Goal: Task Accomplishment & Management: Manage account settings

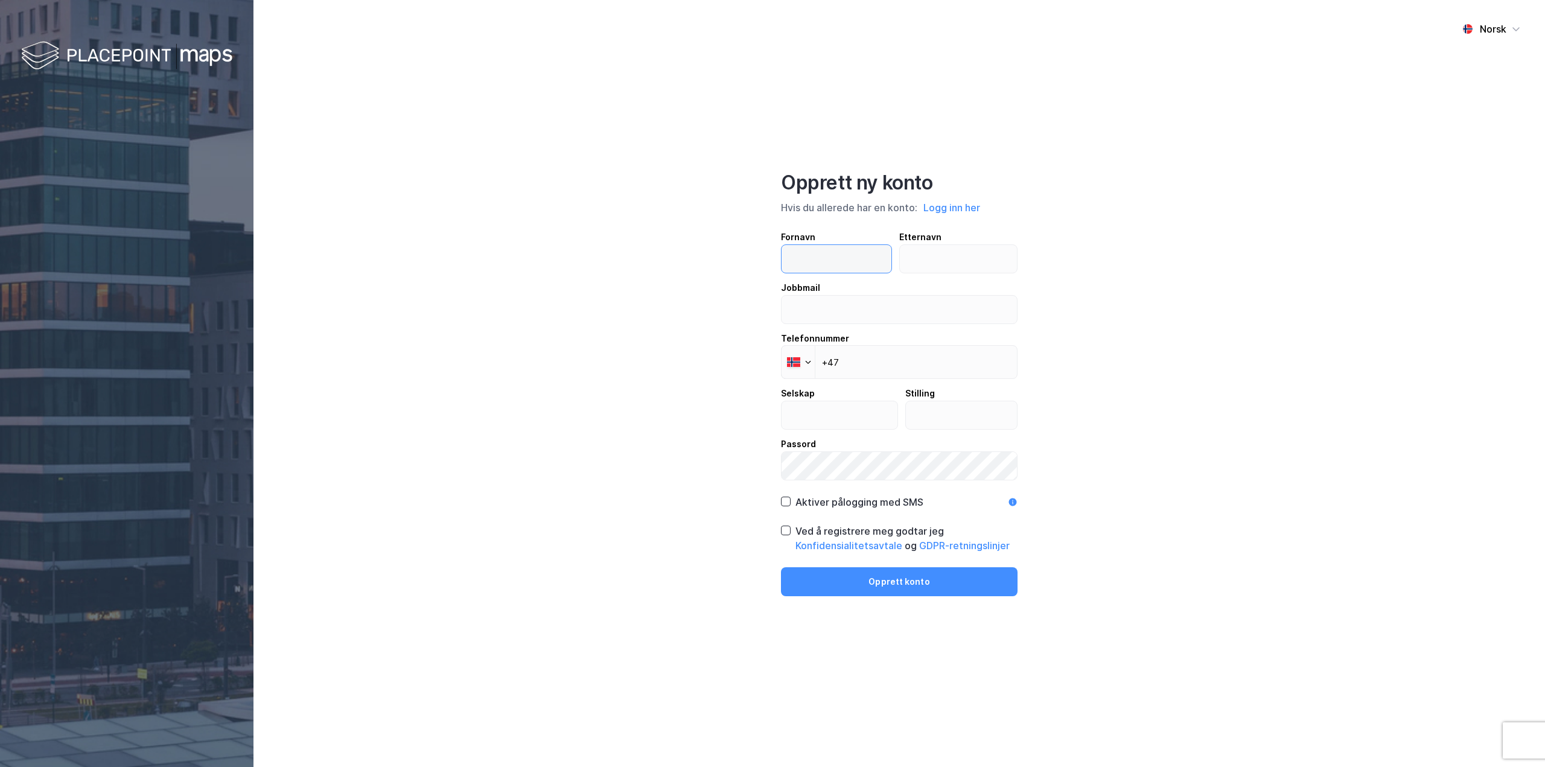
click at [836, 254] on input "text" at bounding box center [836, 259] width 110 height 28
type input "[PERSON_NAME]"
click at [879, 305] on input "email" at bounding box center [898, 310] width 235 height 28
type input "[PERSON_NAME][EMAIL_ADDRESS][DOMAIN_NAME]"
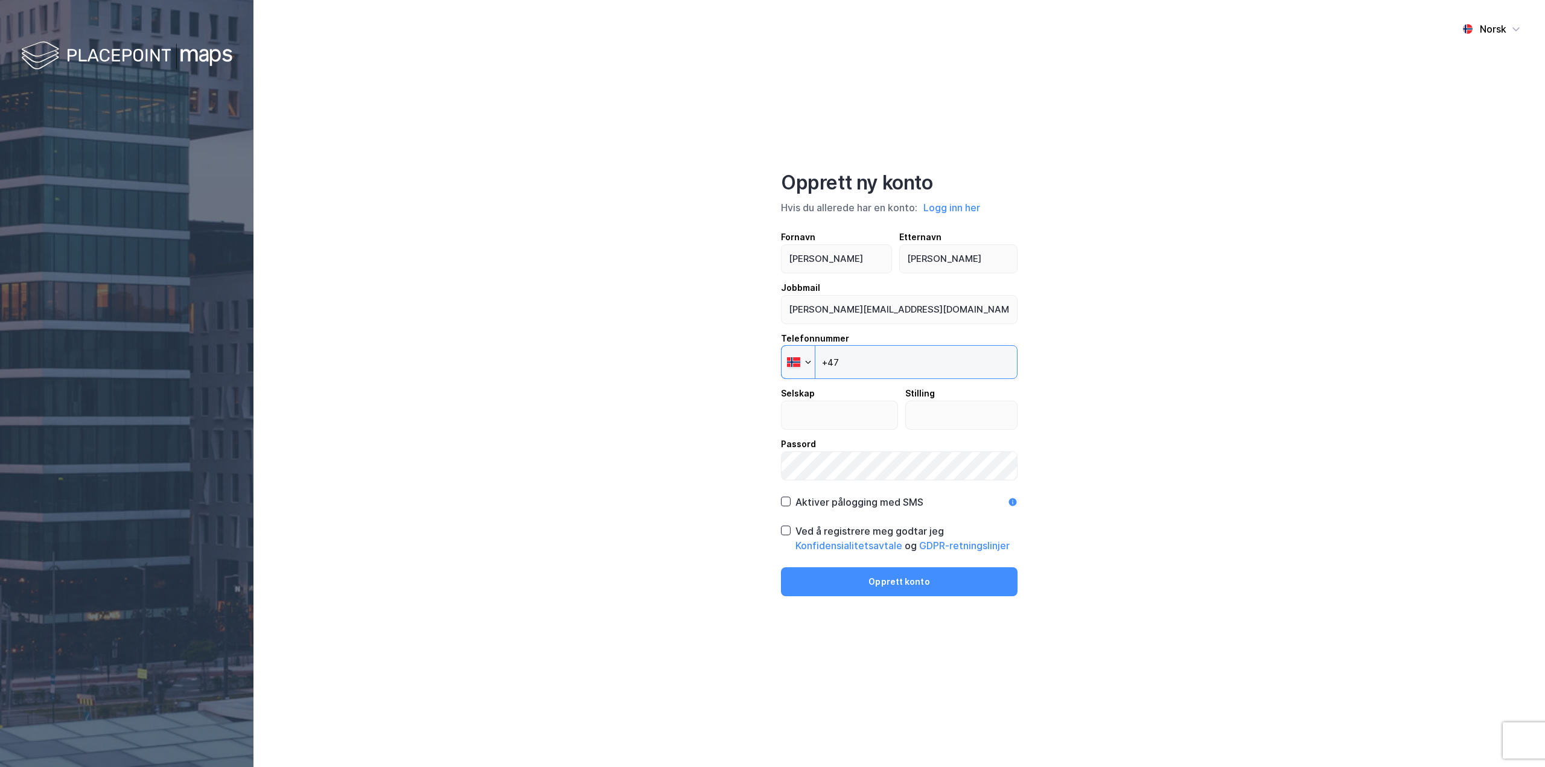
click at [885, 349] on input "+47" at bounding box center [899, 362] width 237 height 34
type input "[PHONE_NUMBER]"
click at [851, 421] on input "text" at bounding box center [839, 415] width 116 height 28
type input "Energipakka"
click at [942, 419] on input "text" at bounding box center [962, 415] width 112 height 28
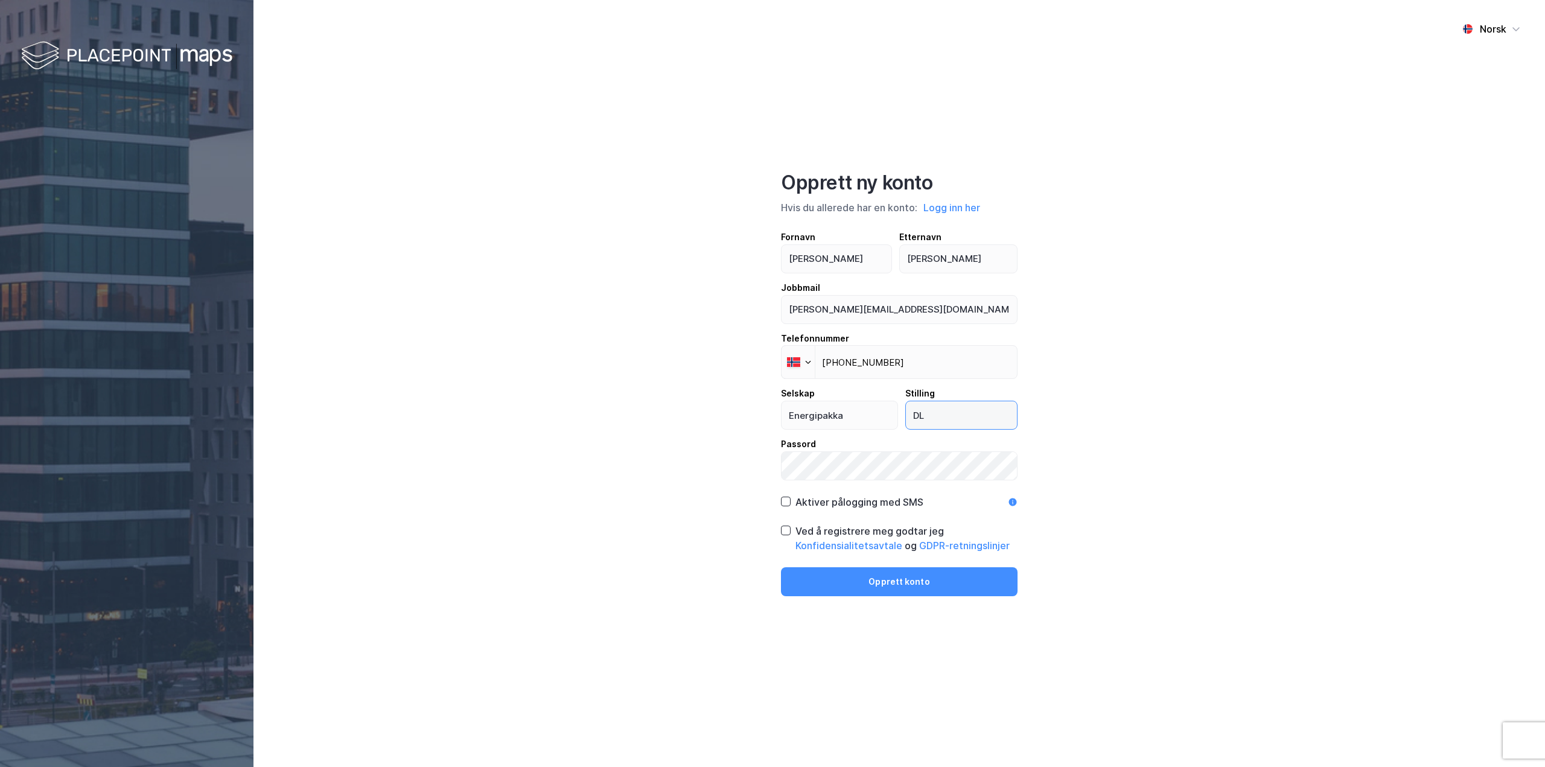
type input "DL"
click at [1188, 485] on div "Norsk Opprett ny konto Hvis du allerede har en konto: Logg inn her Fornavn [PER…" at bounding box center [898, 383] width 1291 height 767
click at [875, 586] on button "Opprett konto" at bounding box center [899, 581] width 237 height 29
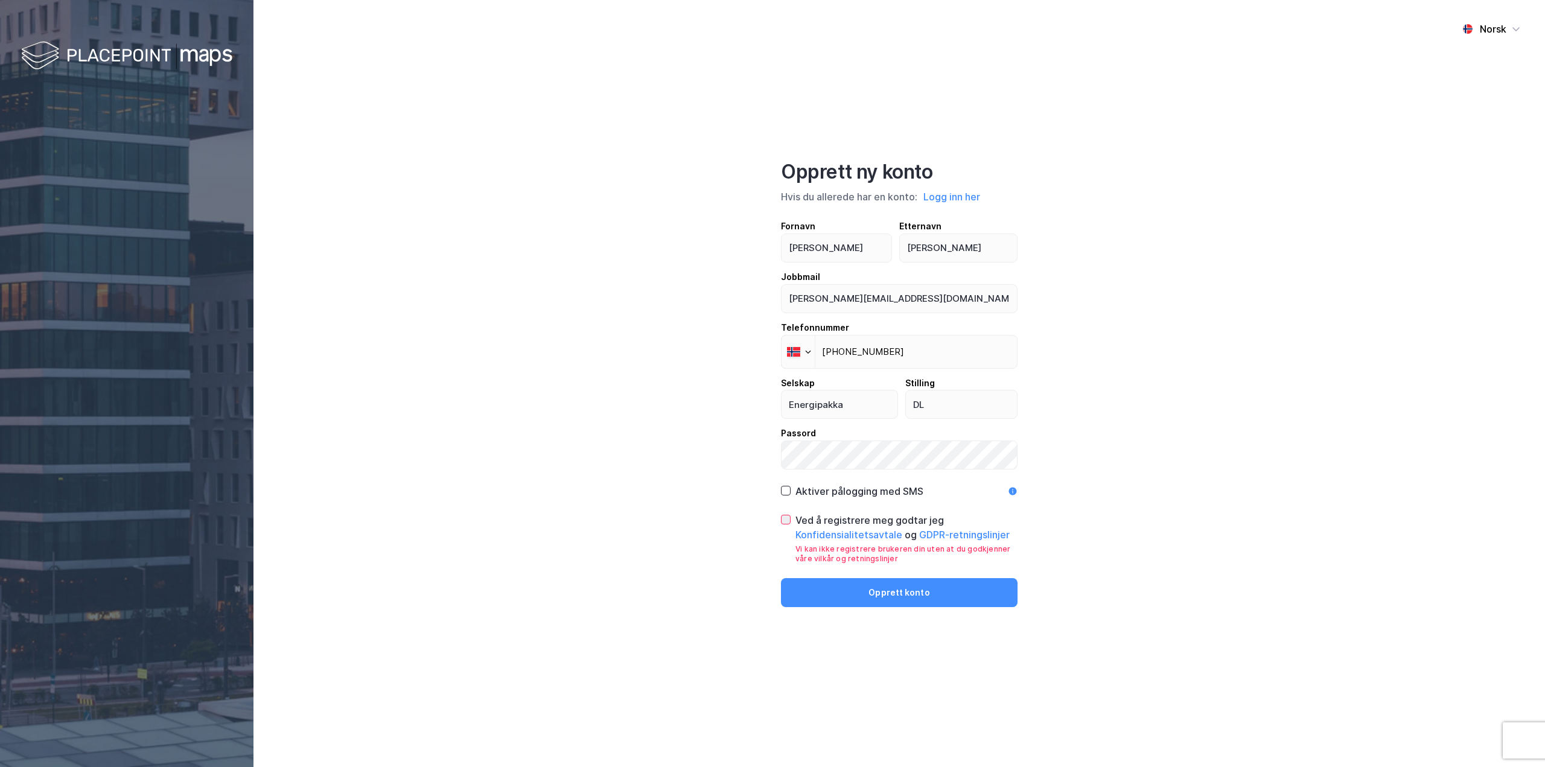
click at [786, 517] on icon at bounding box center [785, 519] width 8 height 8
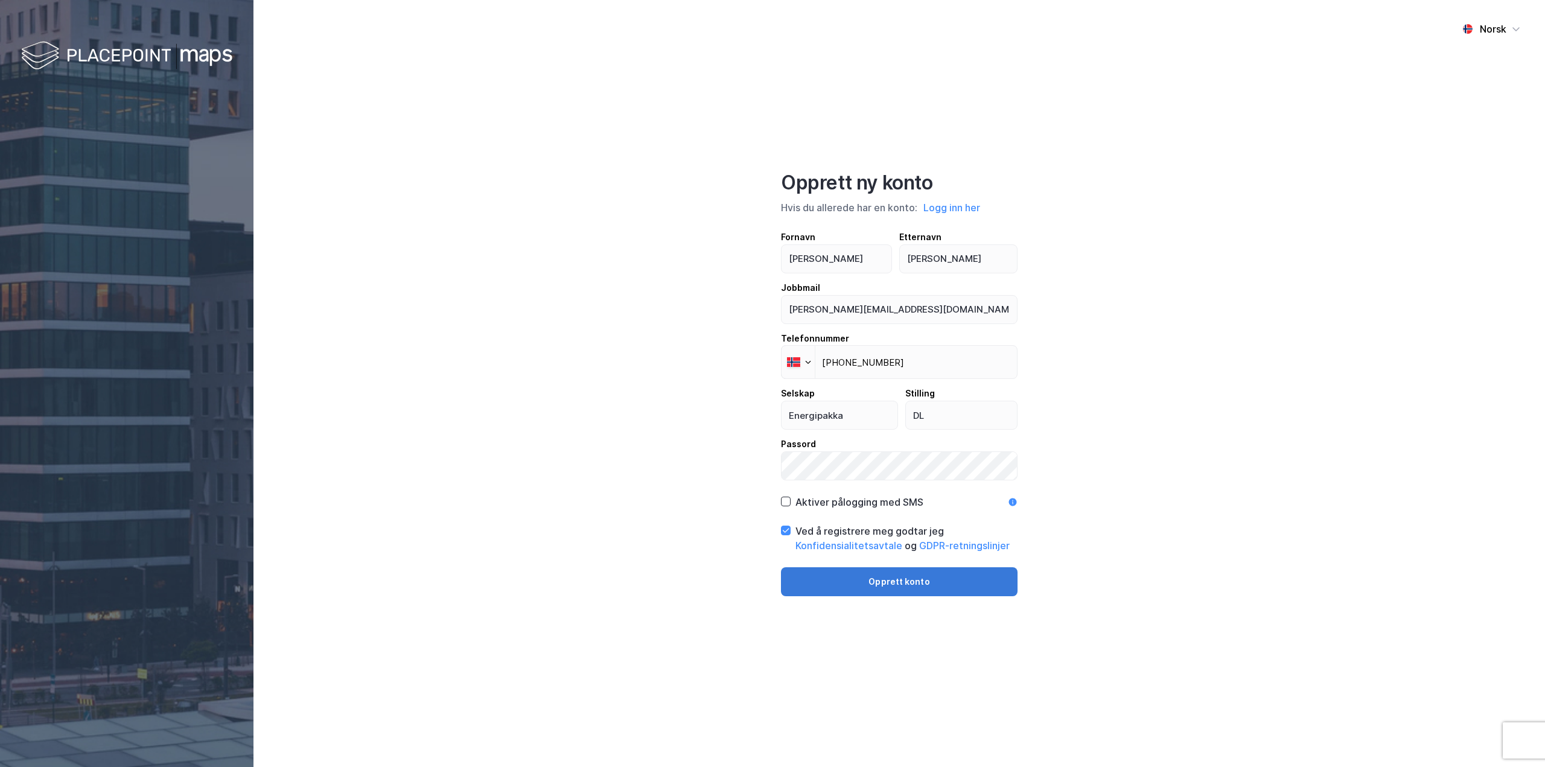
click at [892, 592] on button "Opprett konto" at bounding box center [899, 581] width 237 height 29
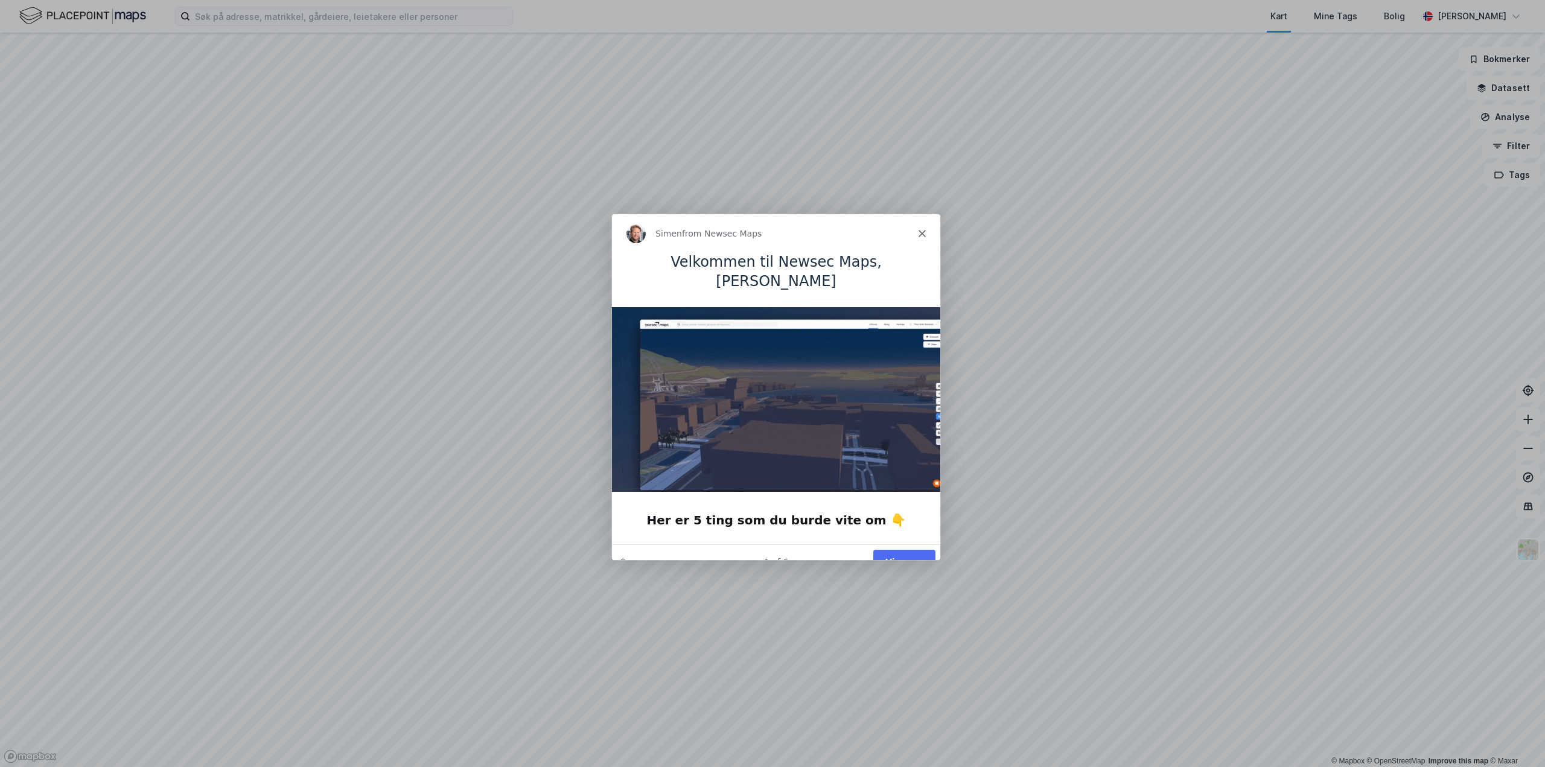
click at [901, 548] on button "Vis meg" at bounding box center [903, 560] width 62 height 25
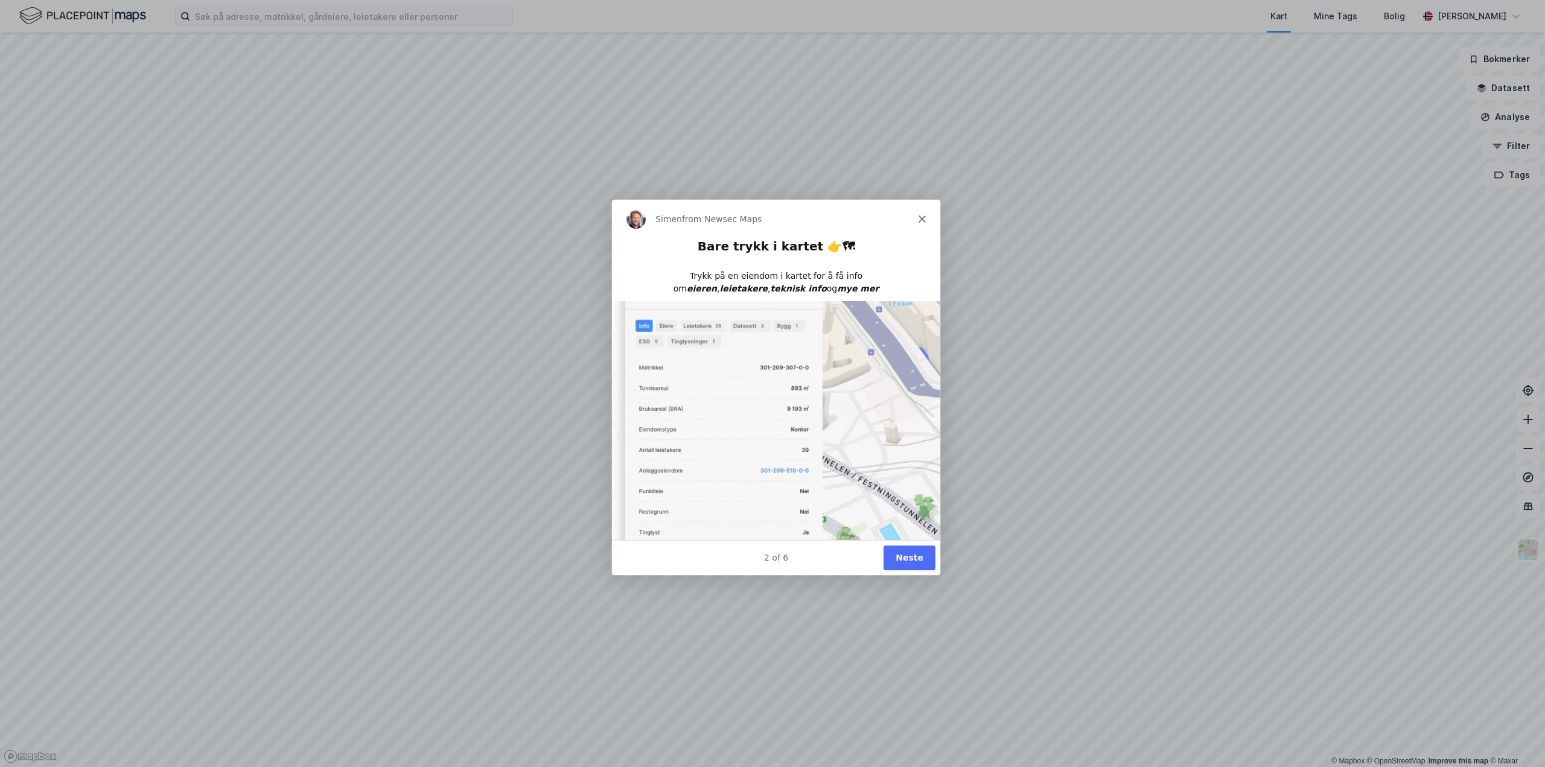
click at [912, 557] on button "Neste" at bounding box center [909, 556] width 52 height 25
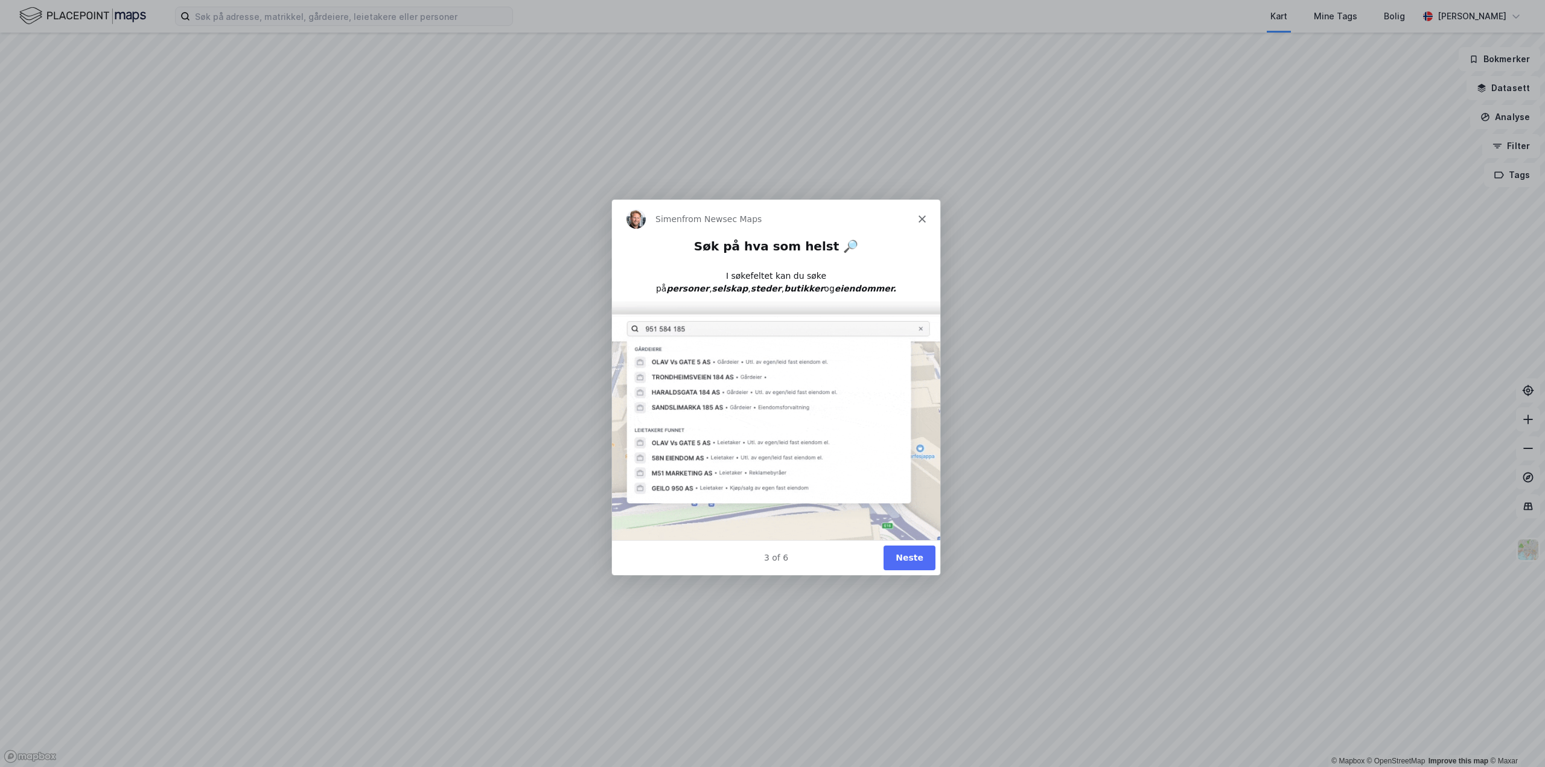
click at [912, 557] on button "Neste" at bounding box center [909, 556] width 52 height 25
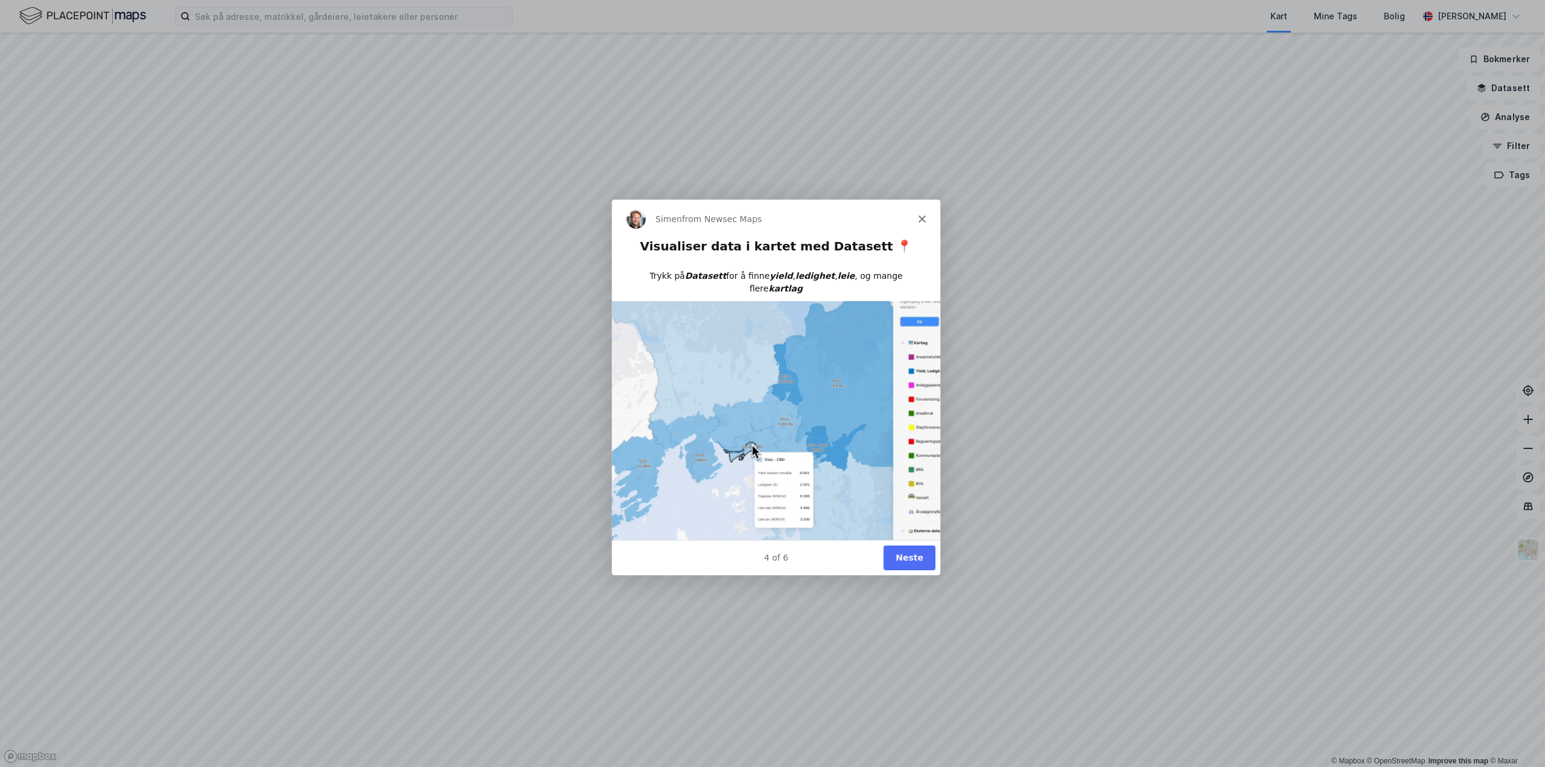
click at [911, 559] on button "Neste" at bounding box center [909, 556] width 52 height 25
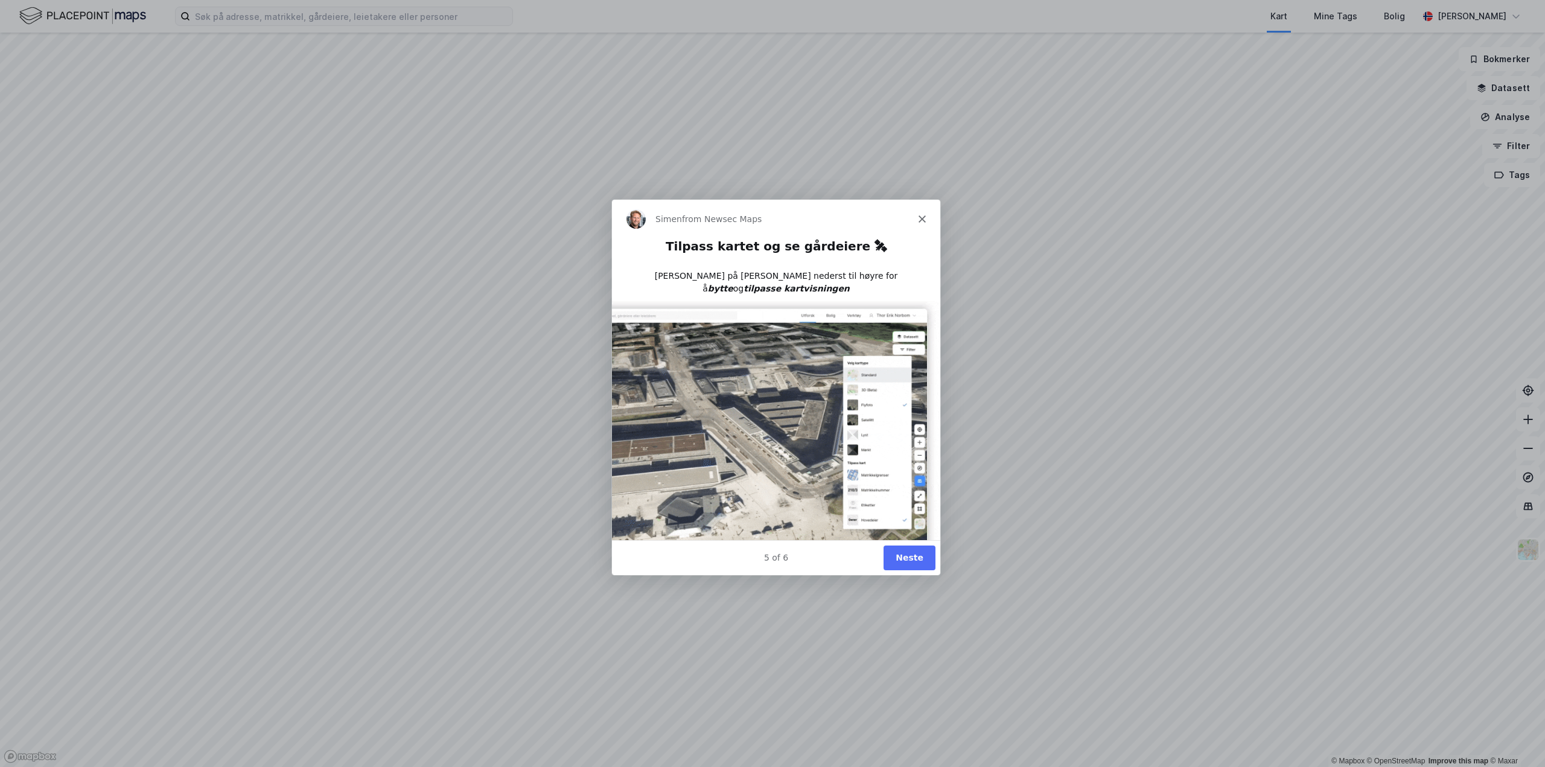
click at [910, 557] on button "Neste" at bounding box center [909, 556] width 52 height 25
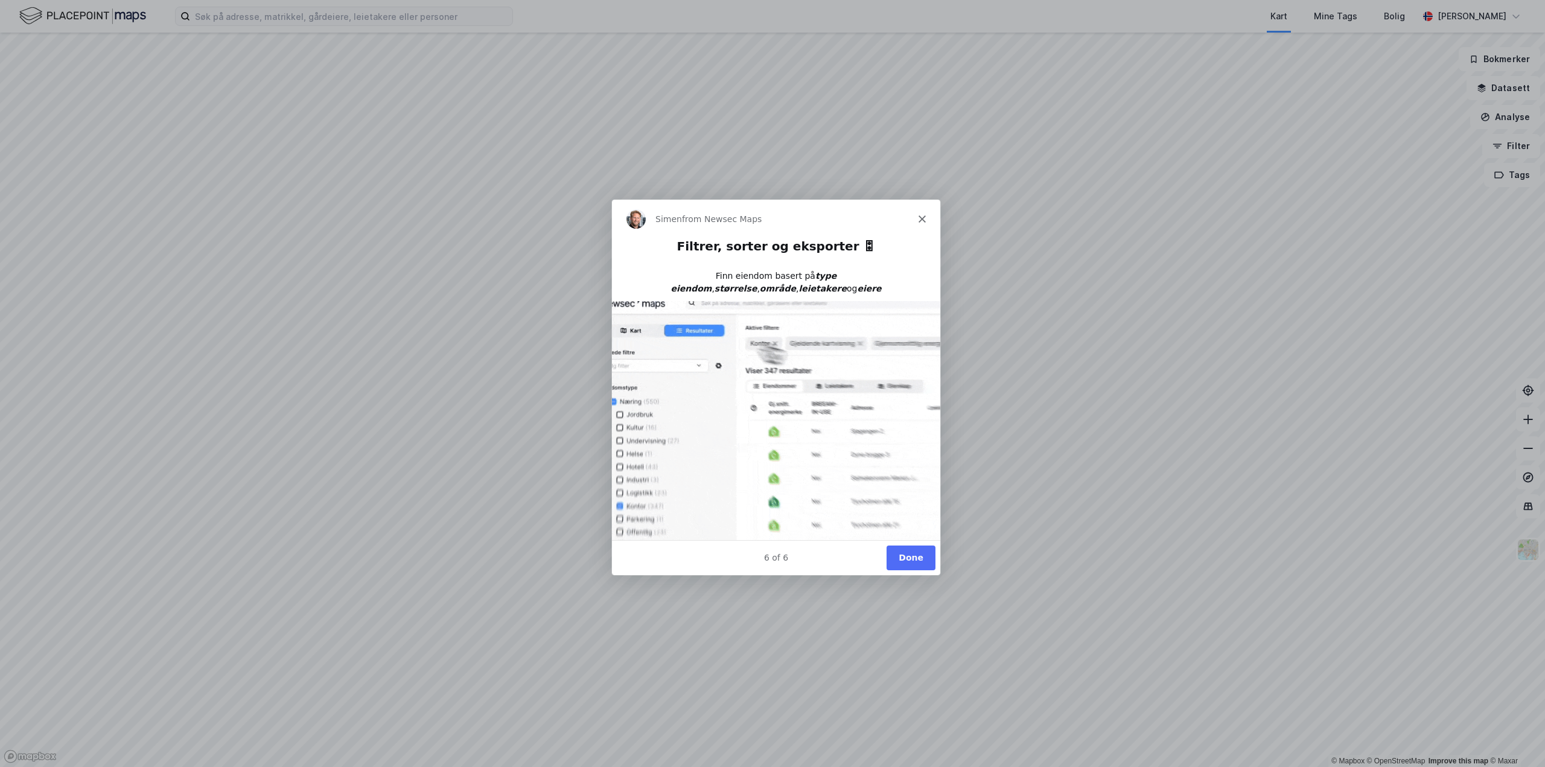
click at [921, 557] on button "Done" at bounding box center [910, 556] width 49 height 25
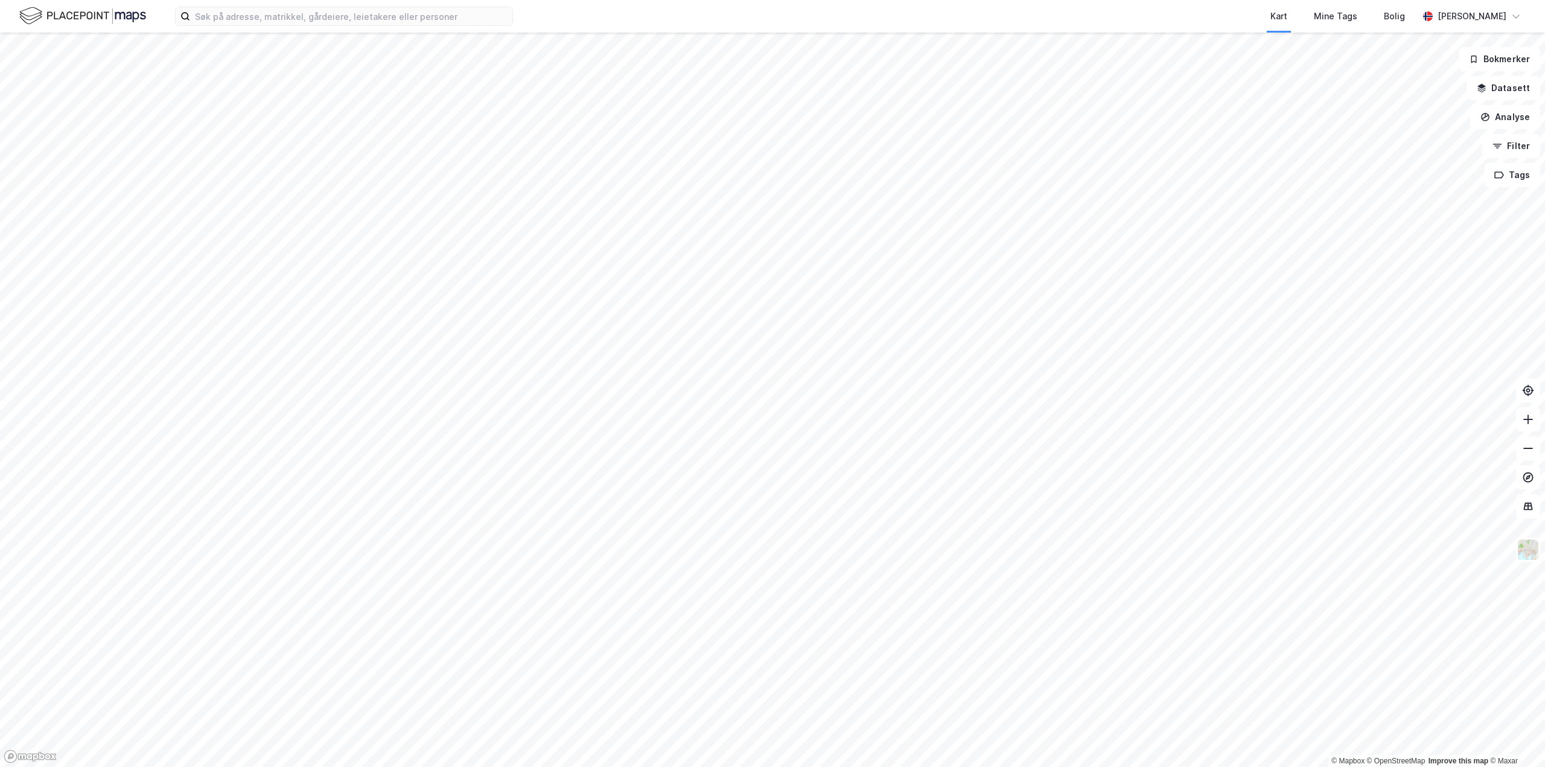
click at [599, 0] on html "Kart Mine Tags Bolig Filip Bernhardsen © Mapbox © OpenStreetMap Improve this ma…" at bounding box center [772, 383] width 1545 height 767
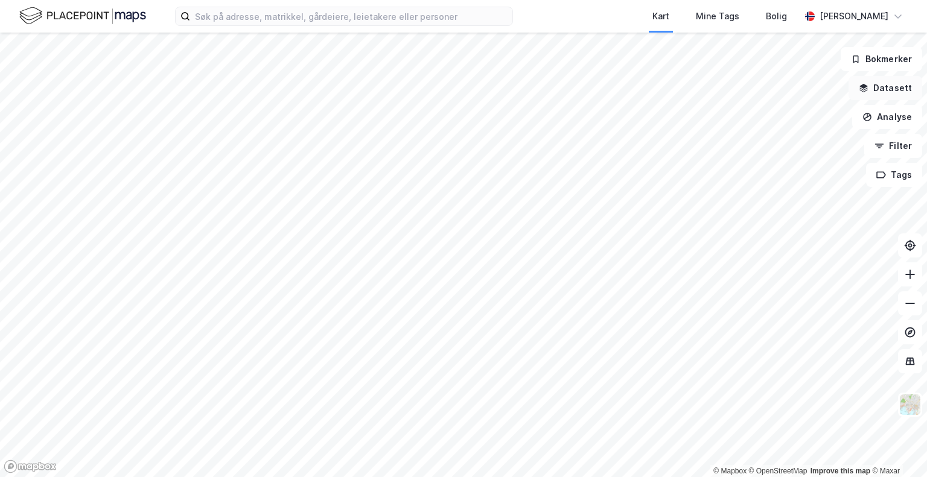
click at [895, 96] on button "Datasett" at bounding box center [885, 88] width 74 height 24
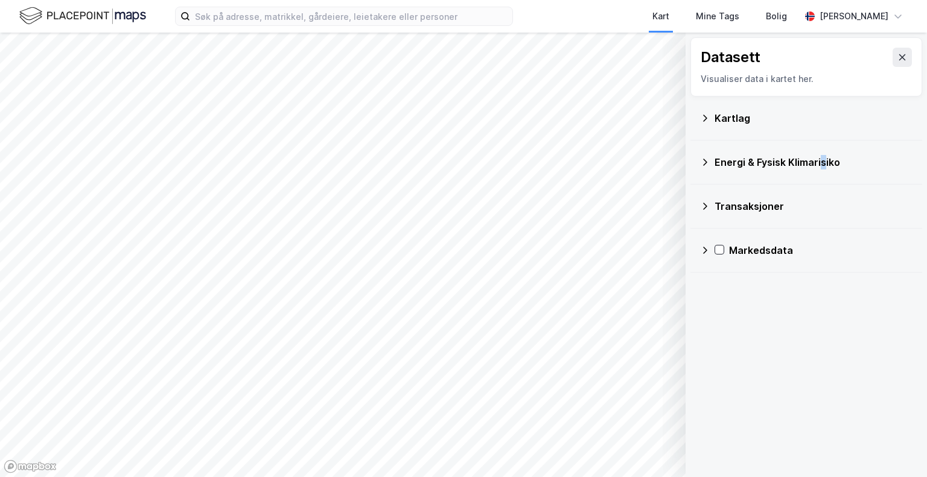
click at [821, 163] on div "Energi & Fysisk Klimarisiko" at bounding box center [813, 162] width 198 height 14
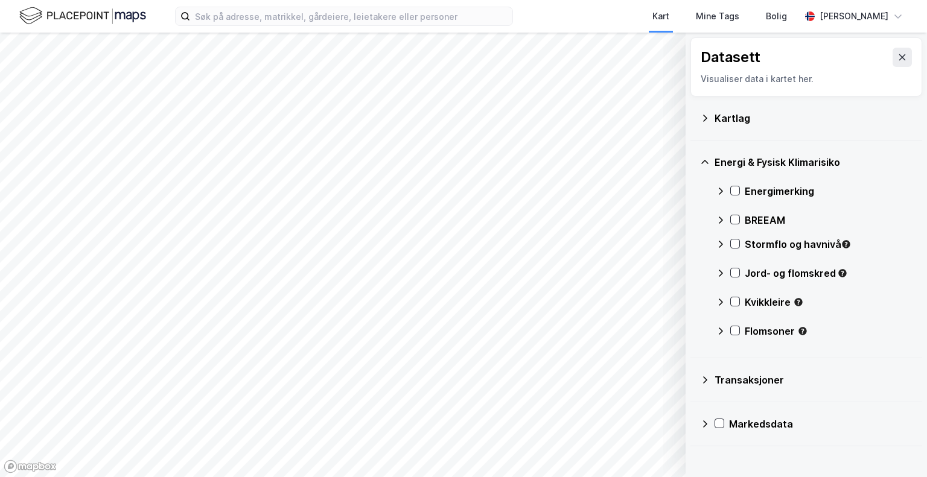
click at [736, 181] on div "Energimerking" at bounding box center [814, 191] width 197 height 29
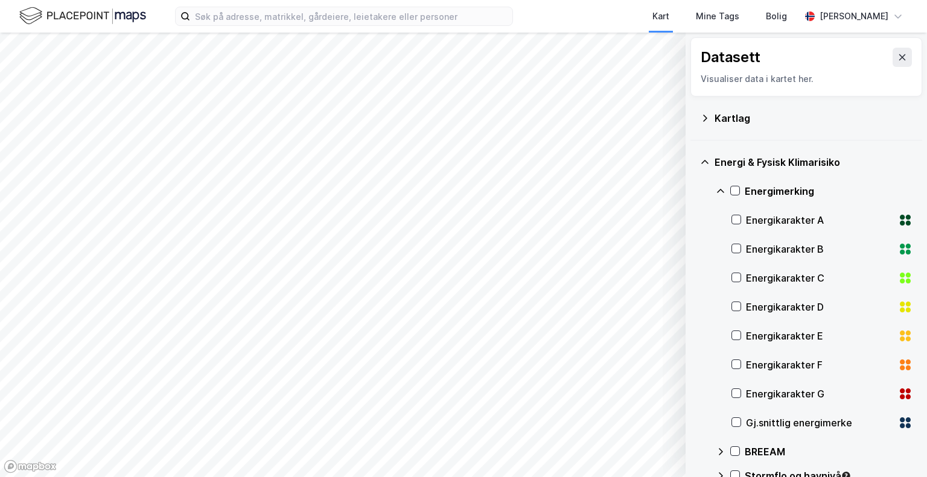
scroll to position [60, 0]
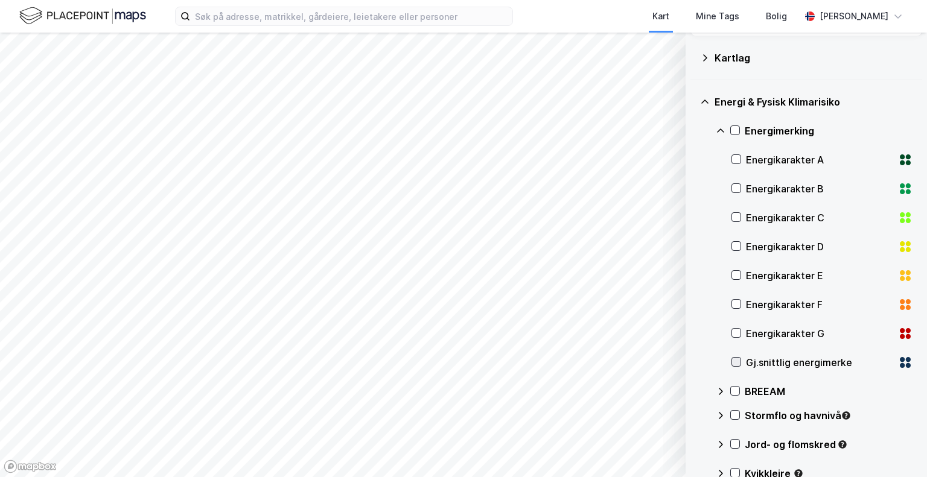
click at [738, 361] on icon at bounding box center [736, 362] width 7 height 4
click at [733, 359] on icon at bounding box center [736, 362] width 8 height 8
click at [708, 103] on icon at bounding box center [705, 102] width 10 height 10
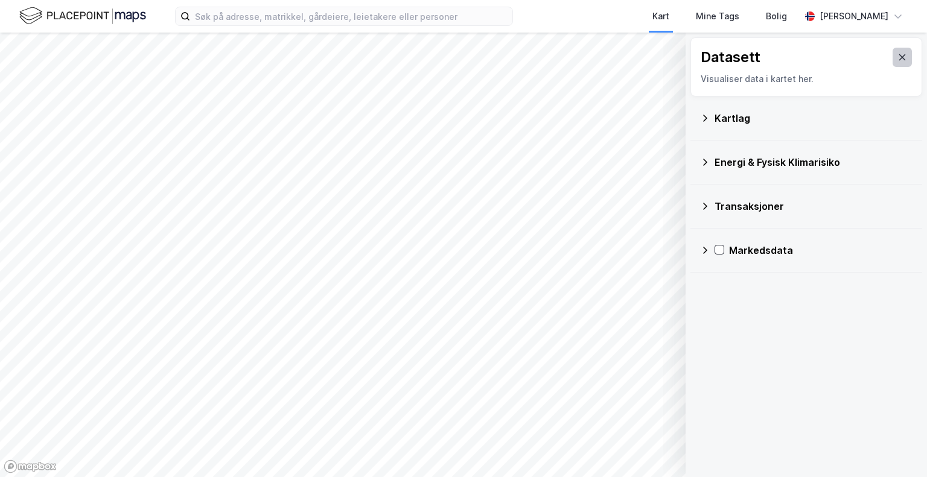
click at [899, 60] on icon at bounding box center [902, 57] width 7 height 6
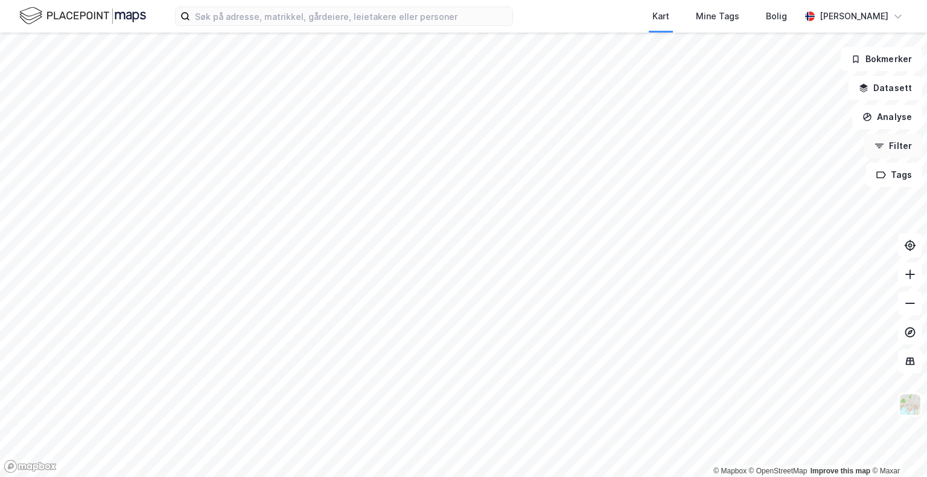
click at [891, 149] on button "Filter" at bounding box center [893, 146] width 58 height 24
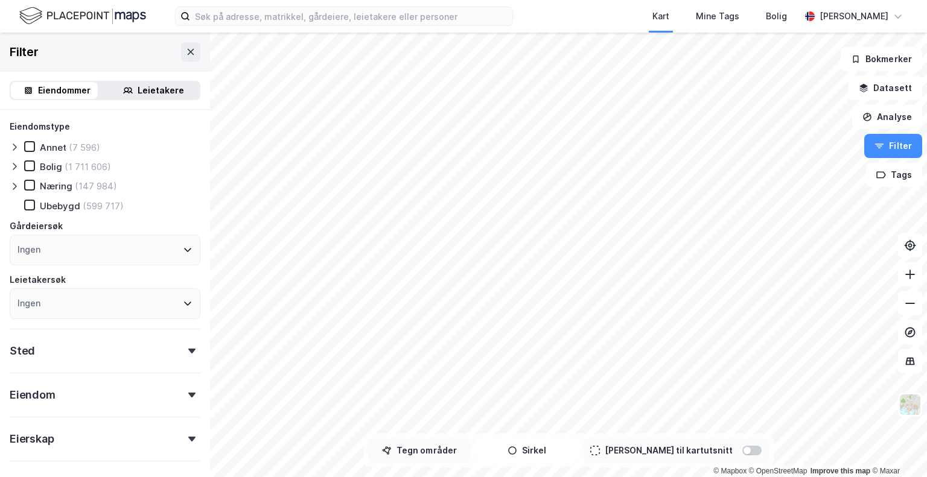
click at [457, 446] on button "Tegn områder" at bounding box center [419, 451] width 103 height 24
click at [564, 448] on button "Sirkel" at bounding box center [526, 451] width 103 height 24
click at [443, 456] on button "Tegn områder" at bounding box center [419, 451] width 103 height 24
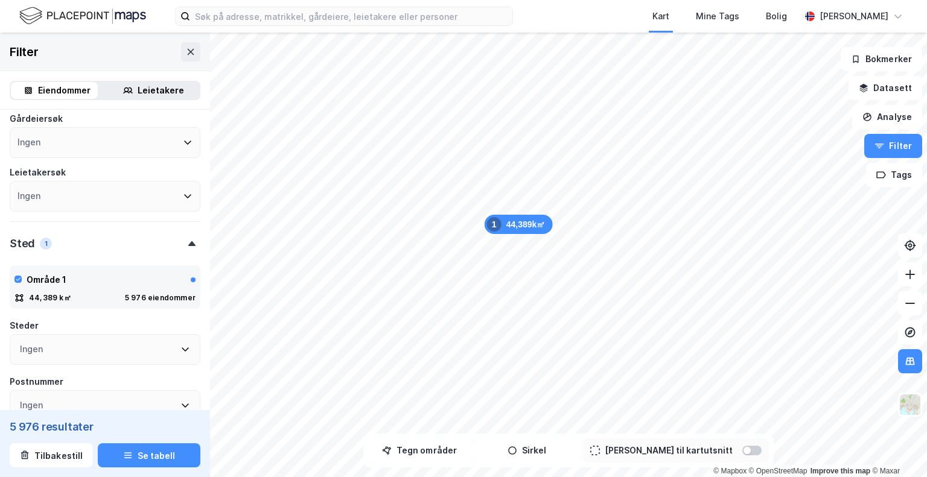
scroll to position [121, 0]
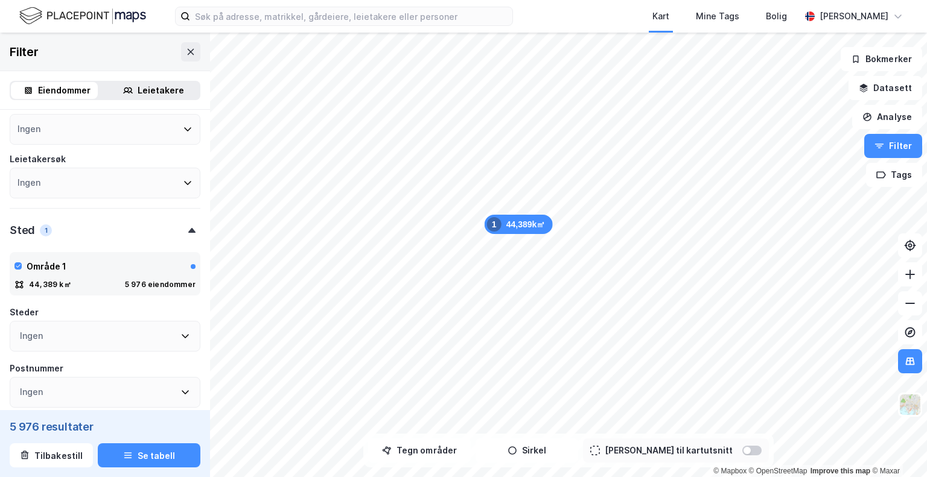
click at [133, 338] on div "Ingen" at bounding box center [105, 336] width 191 height 31
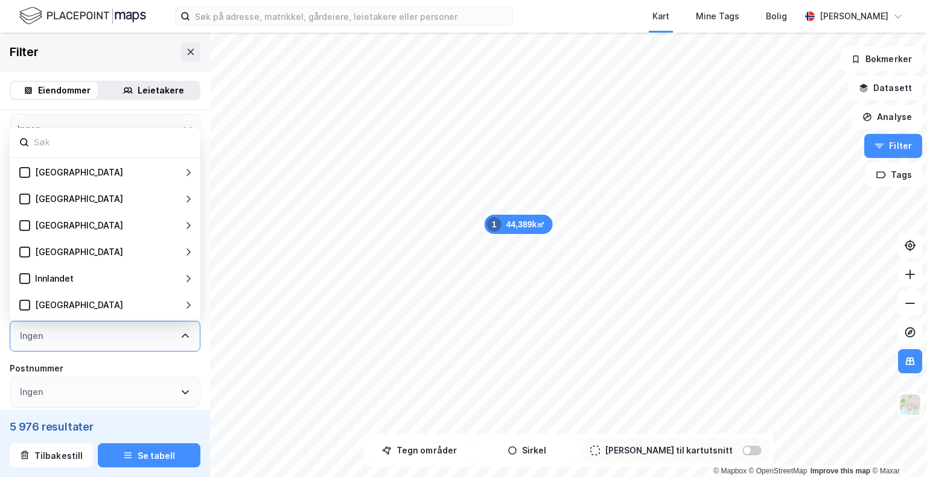
click at [133, 338] on div "Ingen" at bounding box center [105, 336] width 191 height 31
click at [180, 336] on icon at bounding box center [185, 336] width 10 height 10
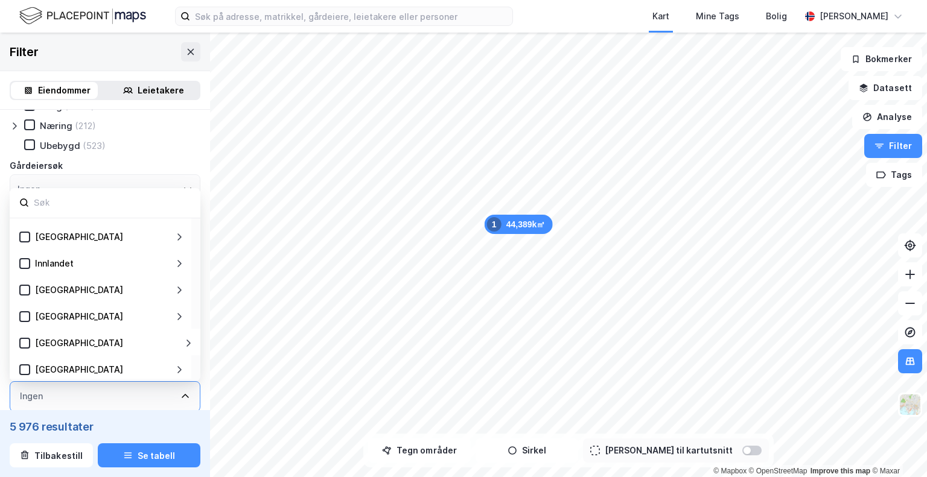
scroll to position [0, 0]
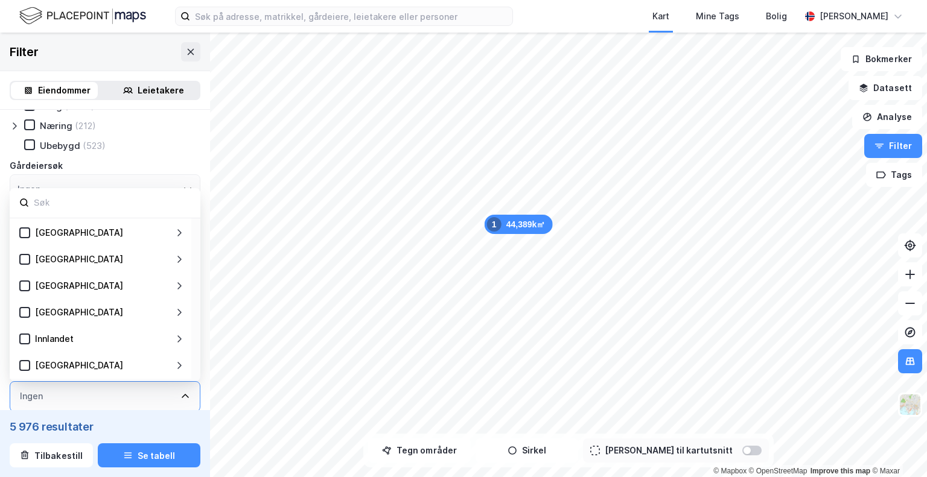
drag, startPoint x: 31, startPoint y: 127, endPoint x: 53, endPoint y: 153, distance: 33.8
click at [30, 130] on div at bounding box center [29, 124] width 11 height 11
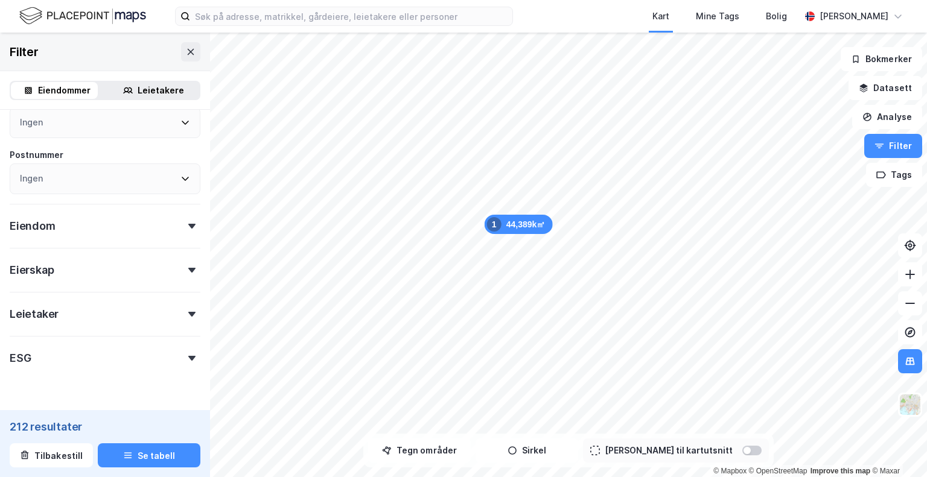
scroll to position [362, 0]
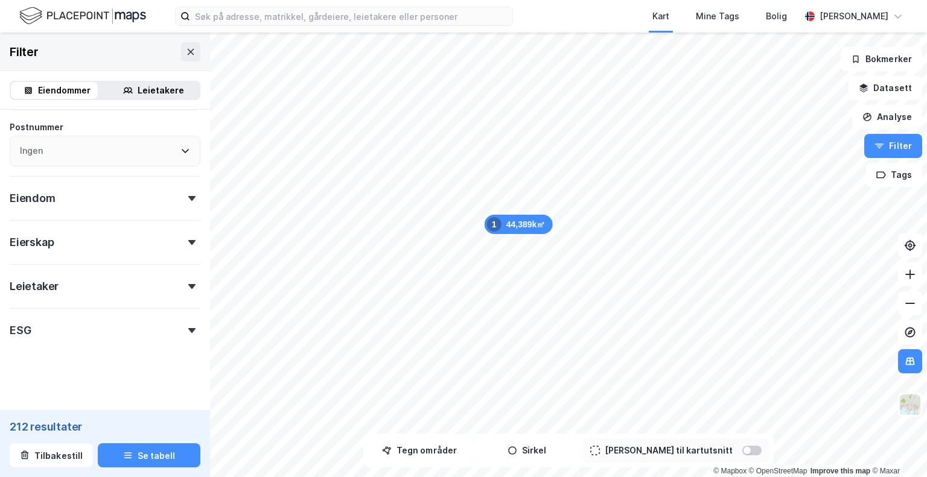
click at [103, 328] on div "ESG" at bounding box center [105, 325] width 191 height 34
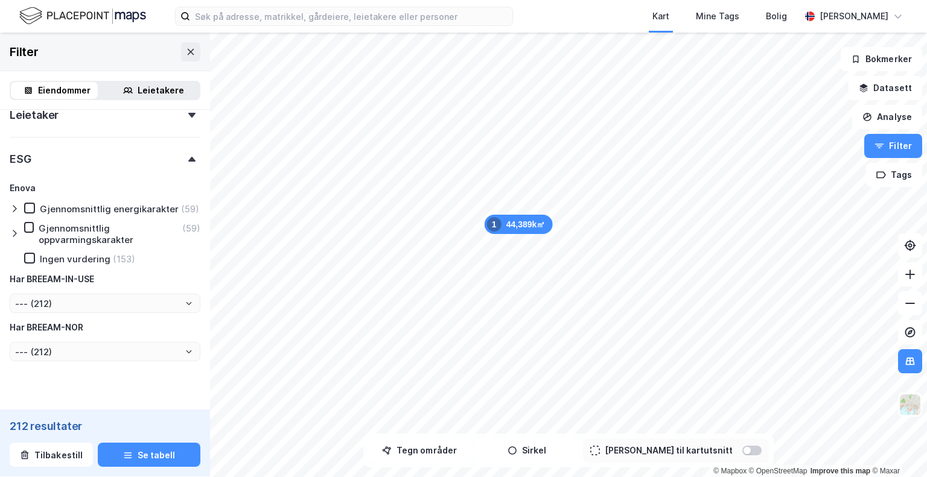
scroll to position [543, 0]
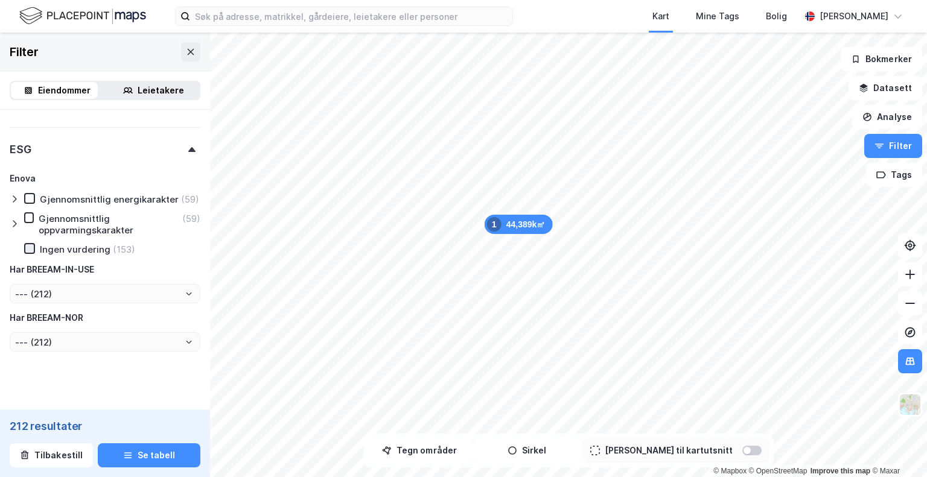
click at [31, 253] on icon at bounding box center [29, 248] width 8 height 8
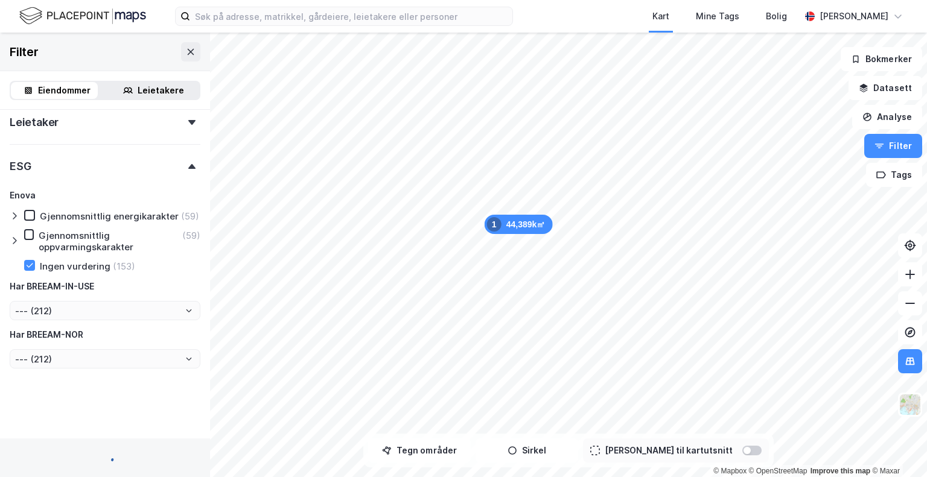
type input "--- (153)"
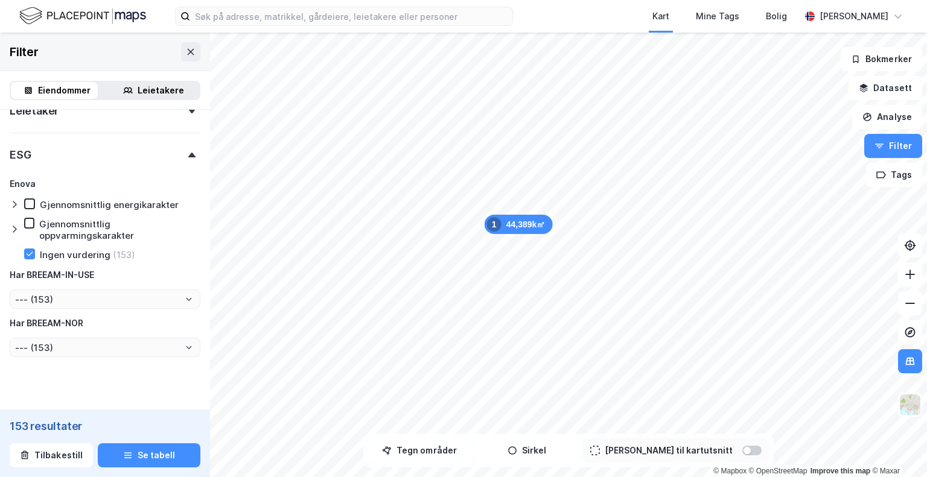
scroll to position [543, 0]
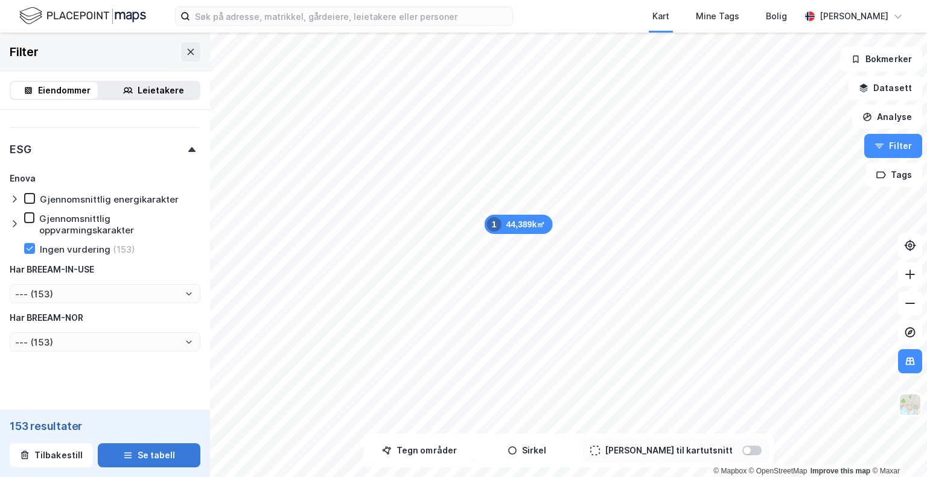
click at [156, 446] on button "Se tabell" at bounding box center [149, 455] width 103 height 24
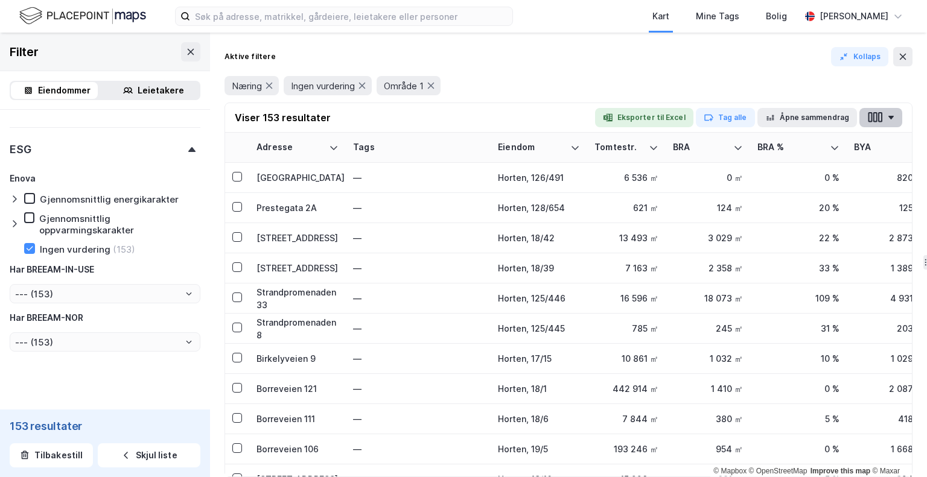
click at [872, 113] on icon "button" at bounding box center [875, 117] width 16 height 13
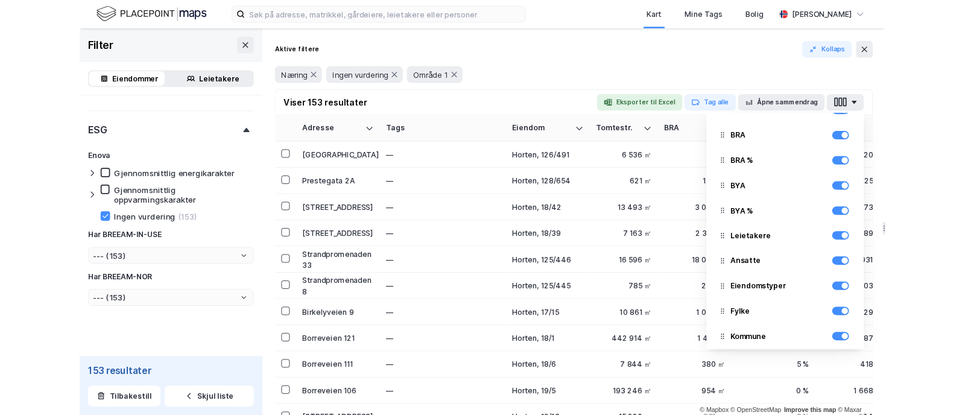
scroll to position [121, 0]
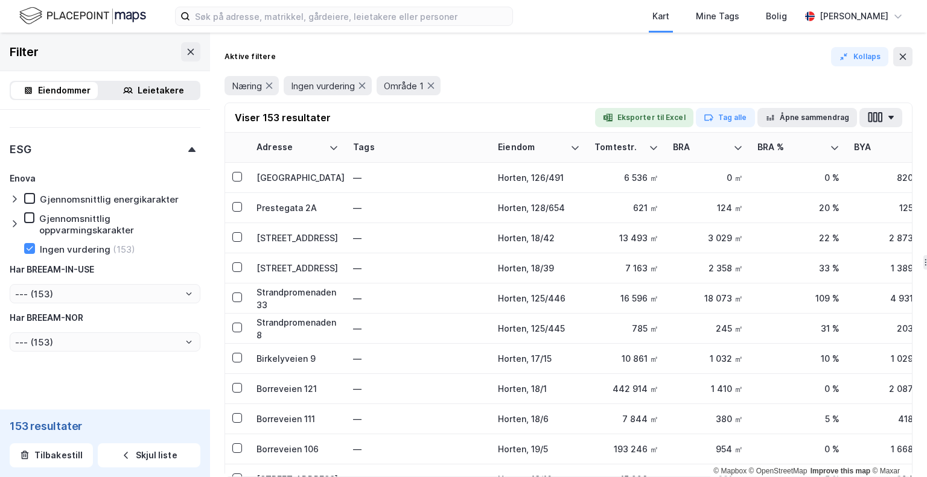
click at [730, 65] on div "Aktive filtere Kollaps" at bounding box center [568, 56] width 688 height 19
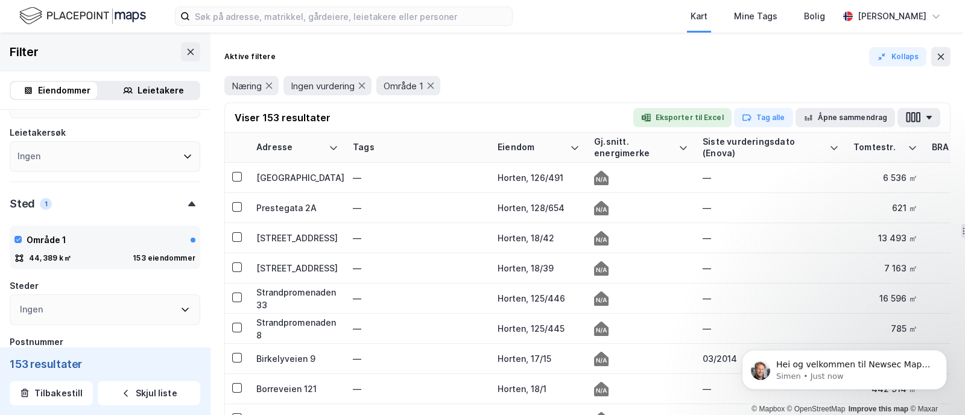
scroll to position [162, 0]
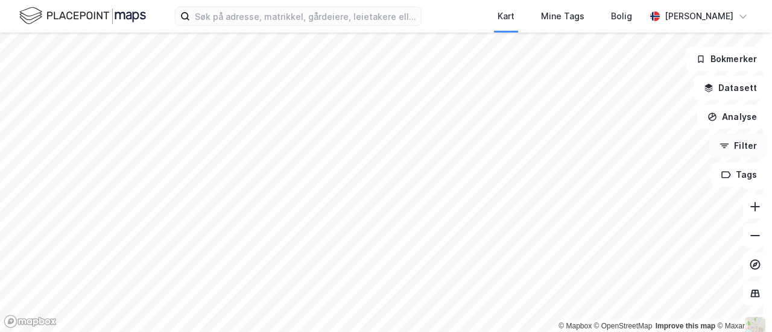
click at [731, 153] on button "Filter" at bounding box center [739, 146] width 58 height 24
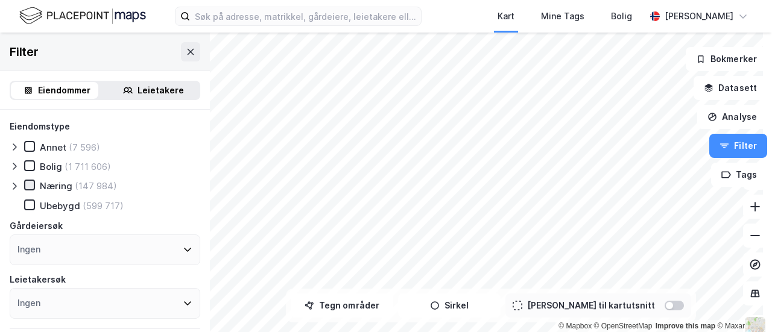
click at [31, 186] on icon at bounding box center [29, 185] width 8 height 8
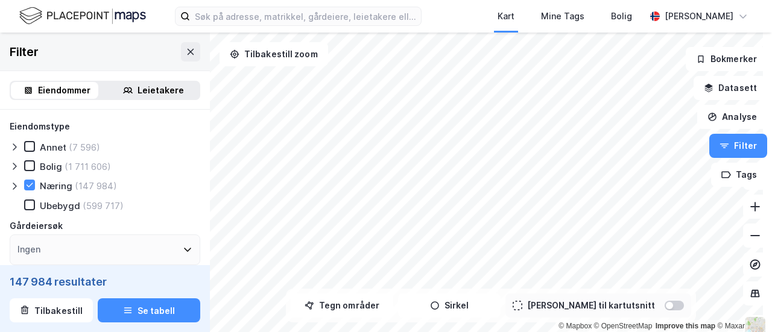
scroll to position [60, 0]
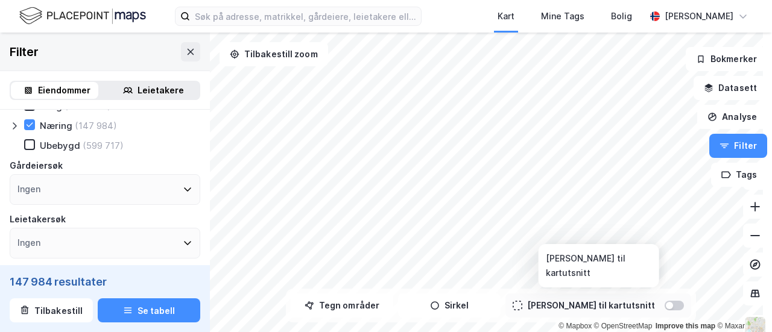
click at [666, 308] on div at bounding box center [669, 305] width 7 height 7
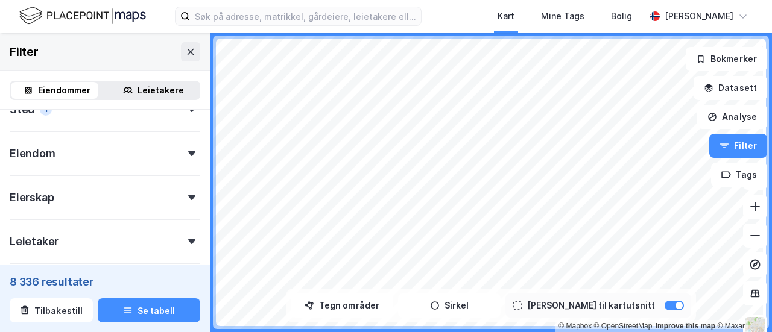
scroll to position [181, 0]
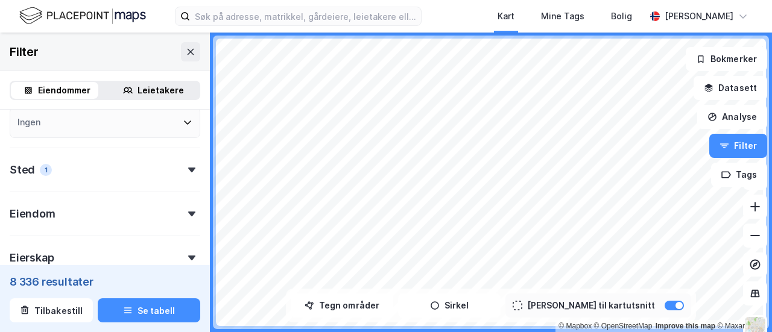
click at [153, 165] on div "Sted 1" at bounding box center [105, 165] width 191 height 34
click at [676, 306] on div at bounding box center [679, 305] width 7 height 7
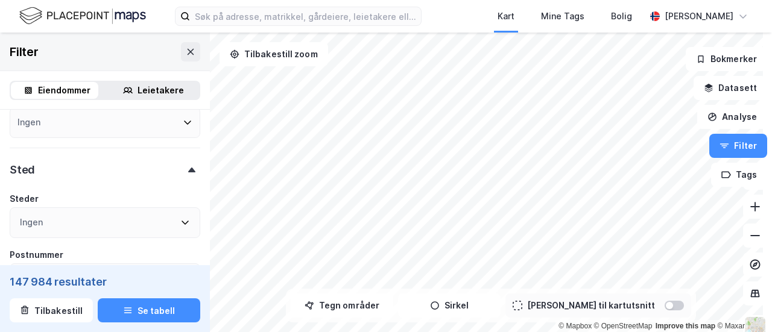
click at [88, 223] on div "Ingen" at bounding box center [105, 223] width 191 height 31
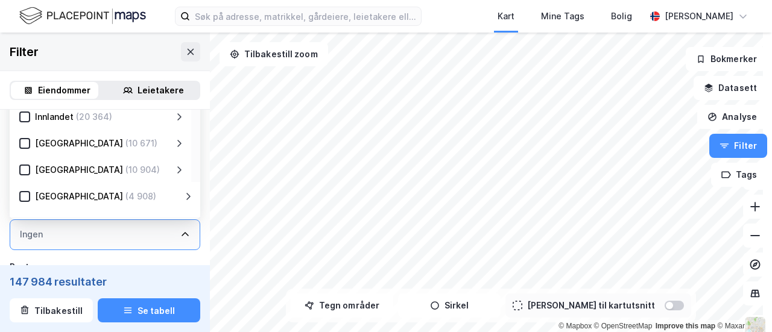
scroll to position [121, 0]
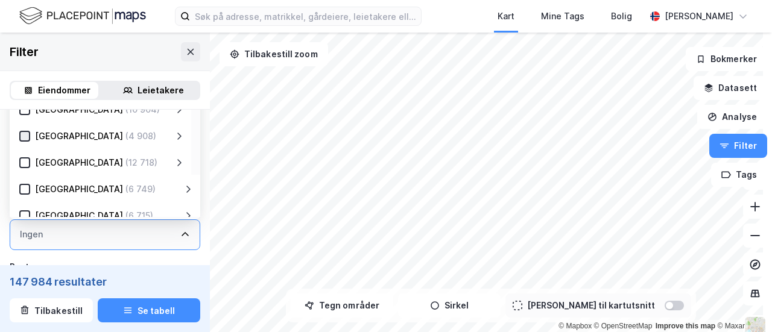
click at [28, 136] on icon at bounding box center [25, 136] width 8 height 8
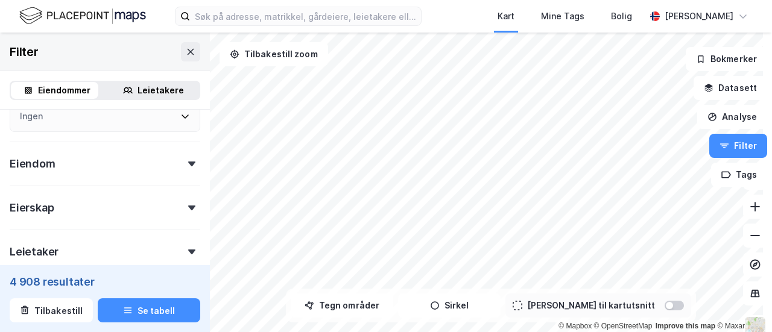
scroll to position [350, 0]
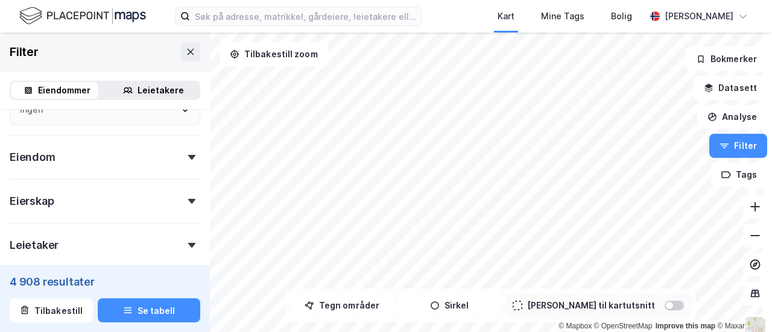
click at [128, 157] on div "Eiendom" at bounding box center [105, 152] width 191 height 34
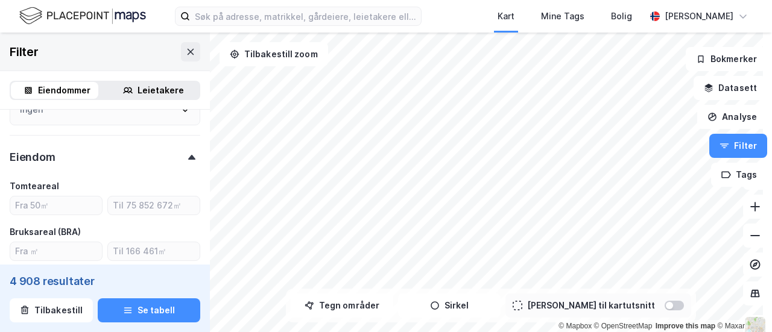
click at [128, 157] on div "Eiendom" at bounding box center [105, 152] width 191 height 34
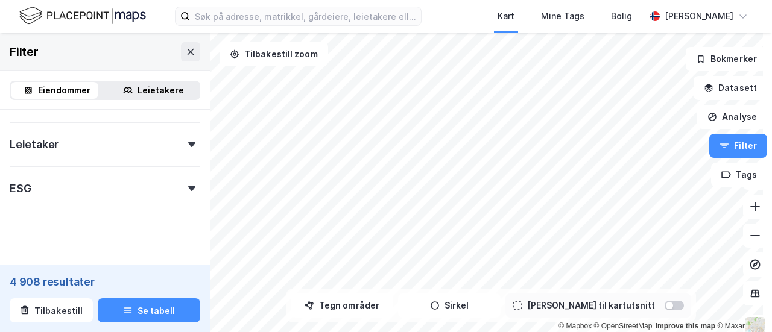
scroll to position [456, 0]
click at [124, 173] on div "ESG" at bounding box center [105, 178] width 191 height 34
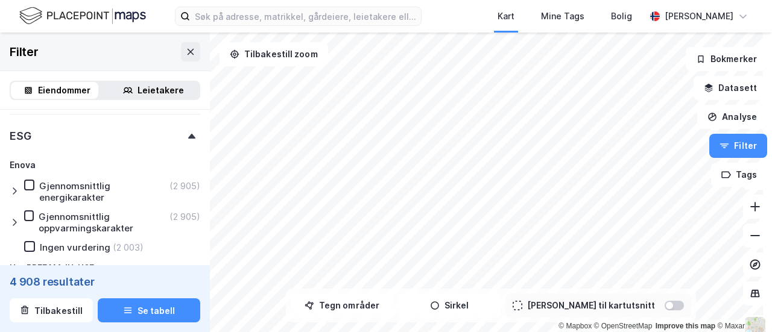
scroll to position [516, 0]
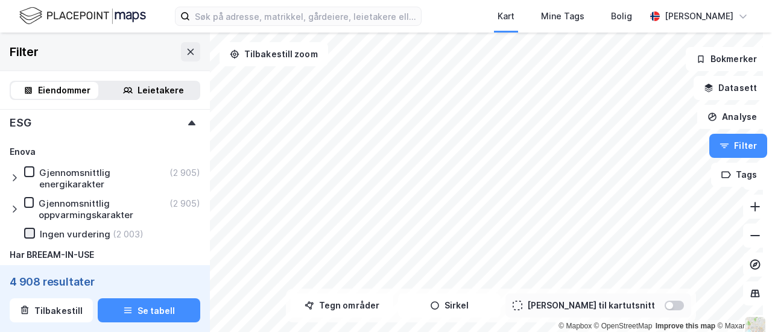
click at [32, 232] on icon at bounding box center [30, 234] width 7 height 4
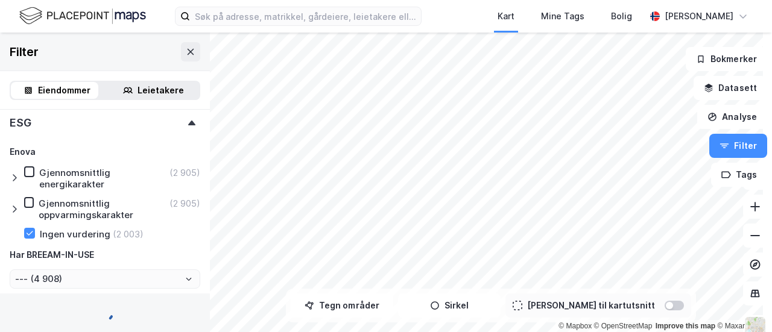
type input "--- (2 003)"
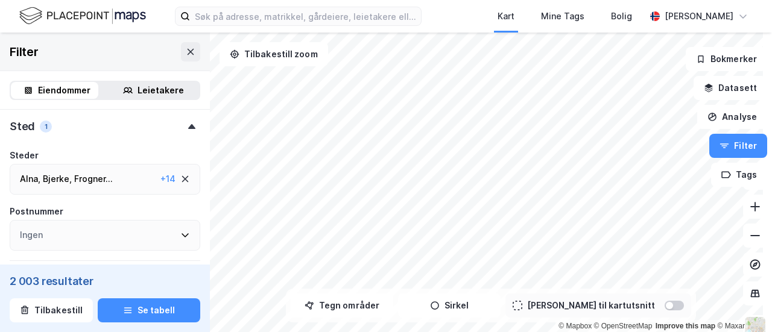
scroll to position [345, 0]
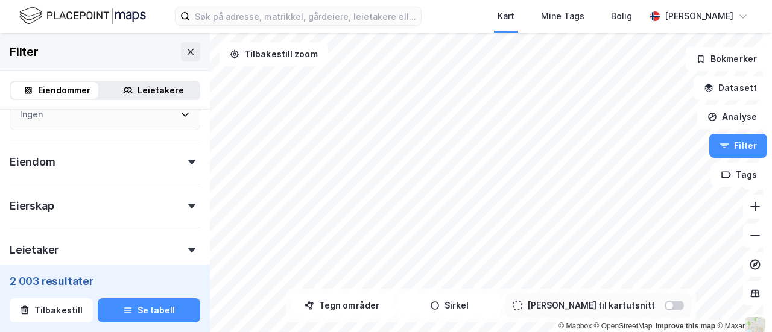
click at [162, 242] on div "Leietaker" at bounding box center [105, 245] width 191 height 34
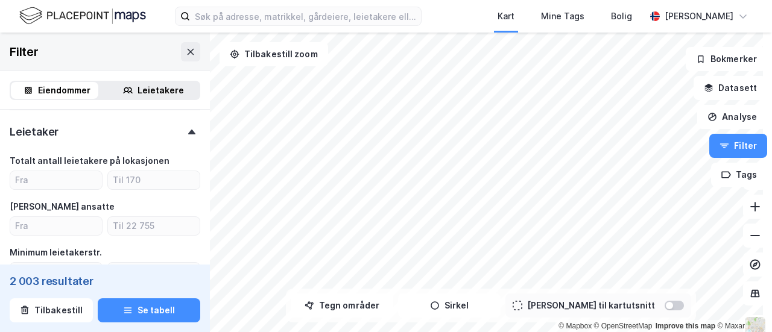
scroll to position [466, 0]
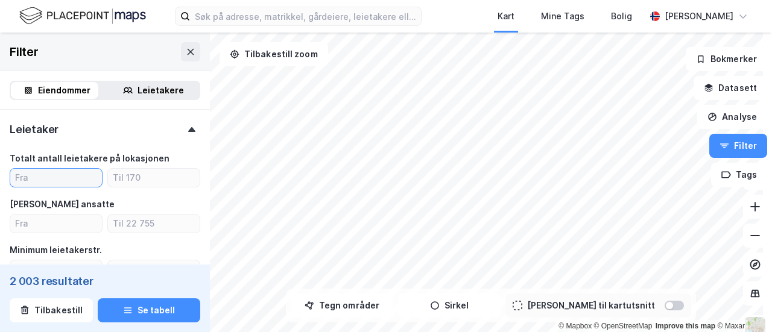
click at [71, 179] on input "number" at bounding box center [56, 178] width 92 height 18
type input "1"
type input "--- (1 409)"
type input "1"
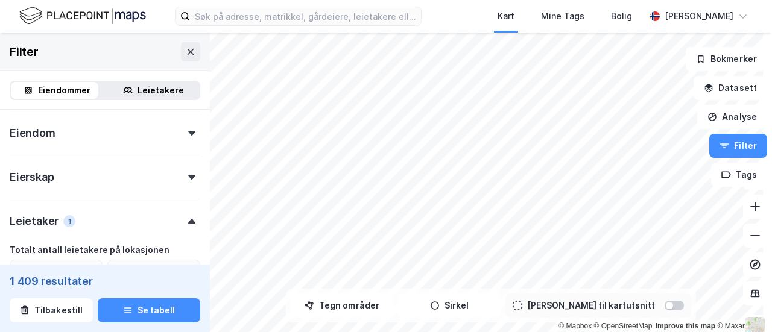
scroll to position [345, 0]
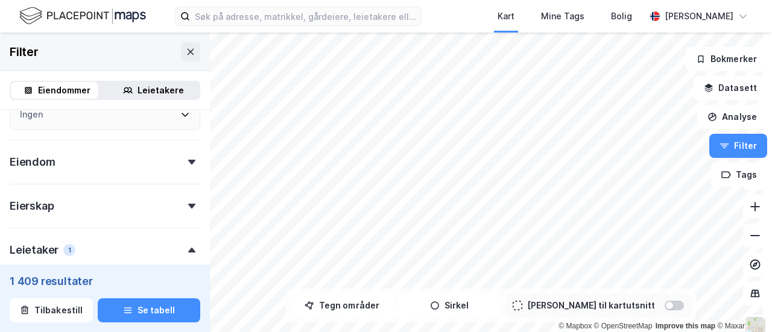
click at [122, 166] on div "Eiendom" at bounding box center [105, 157] width 191 height 34
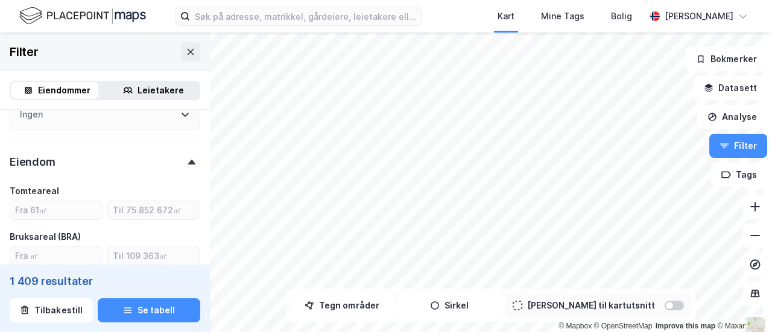
click at [128, 154] on div "Eiendom" at bounding box center [105, 157] width 191 height 34
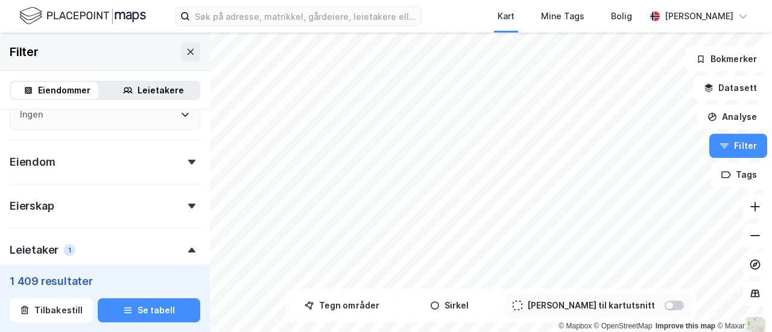
click at [117, 202] on div "Eierskap" at bounding box center [105, 201] width 191 height 34
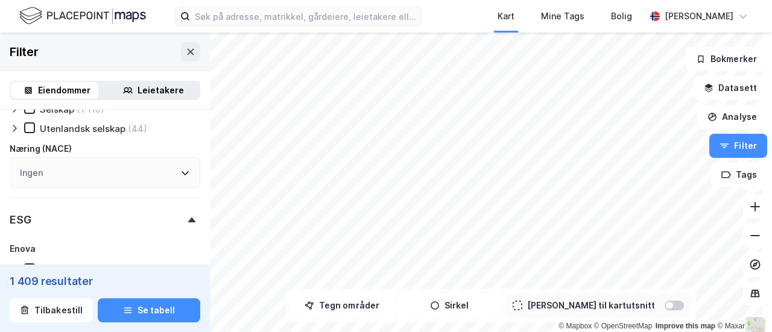
scroll to position [948, 0]
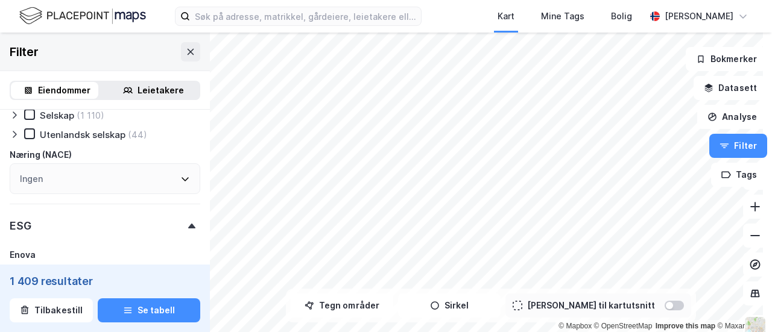
click at [164, 175] on div "Ingen" at bounding box center [105, 179] width 191 height 31
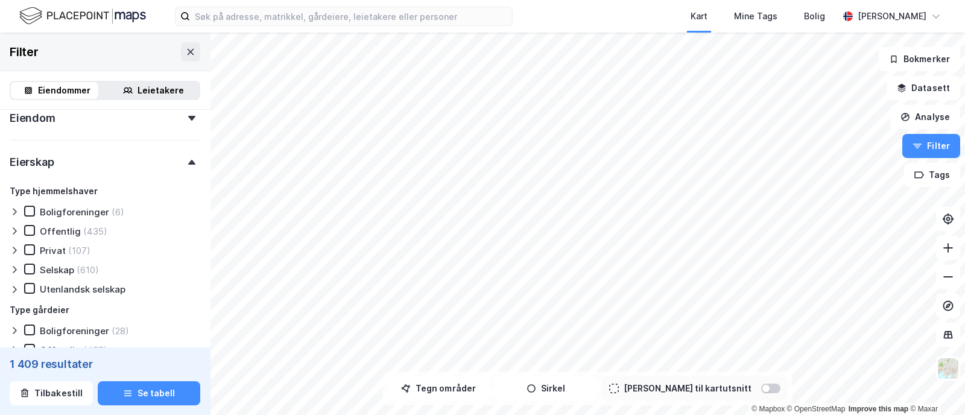
scroll to position [314, 0]
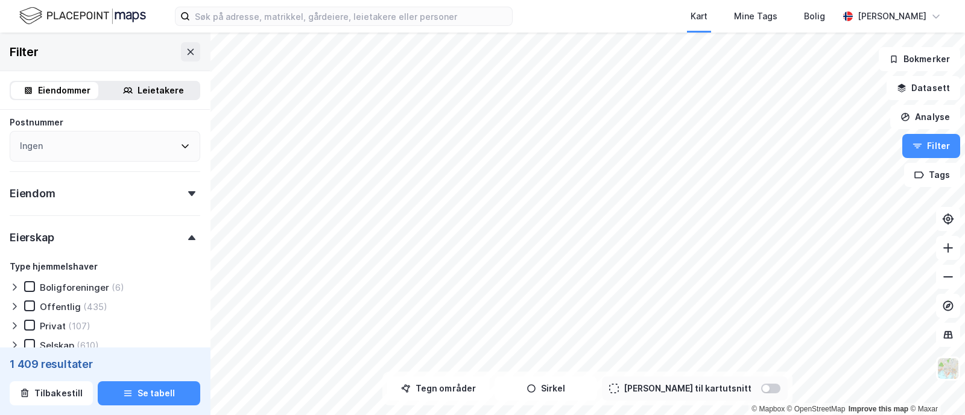
click at [183, 192] on div at bounding box center [191, 193] width 17 height 5
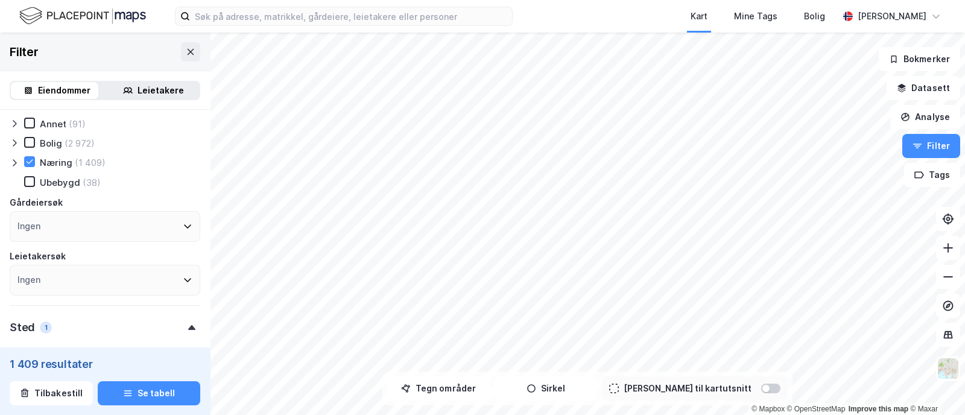
scroll to position [0, 0]
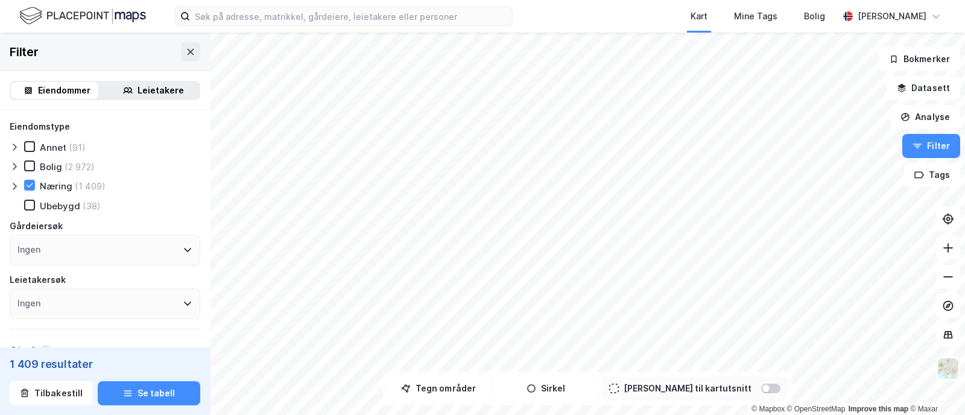
click at [18, 186] on icon at bounding box center [15, 187] width 10 height 10
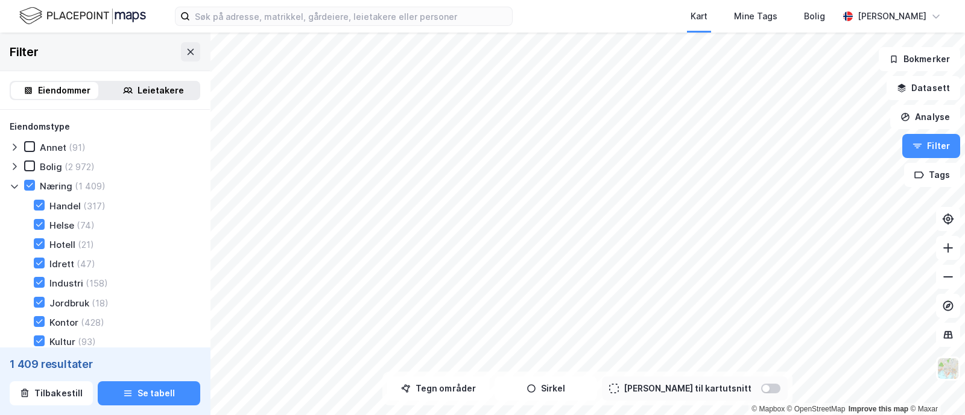
scroll to position [75, 0]
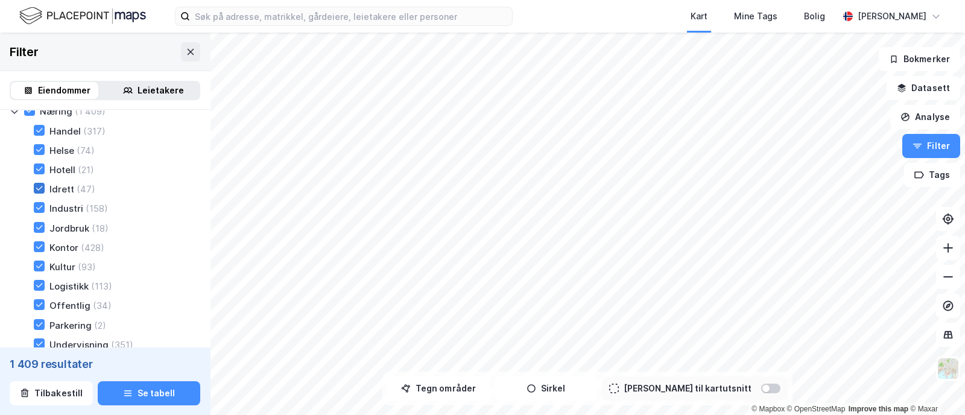
click at [41, 186] on icon at bounding box center [39, 188] width 8 height 8
type input "--- (1 381)"
type input "Inkluder (1 381)"
click at [39, 188] on icon at bounding box center [39, 188] width 8 height 8
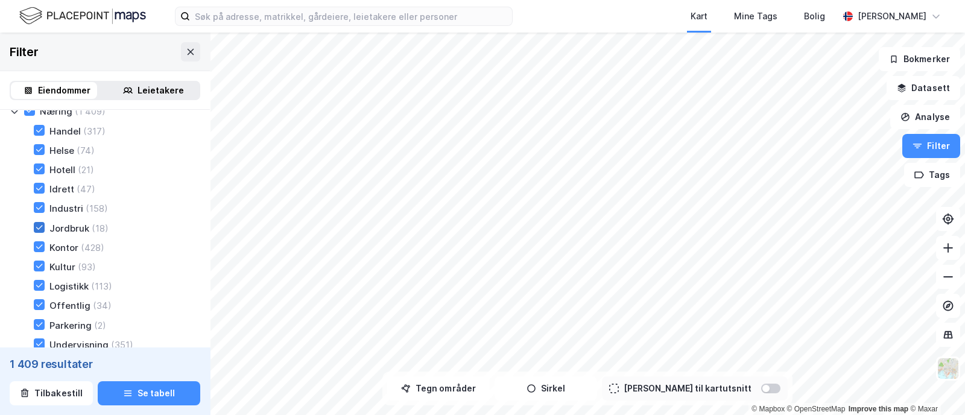
type input "--- (1 409)"
type input "Inkluder (1 409)"
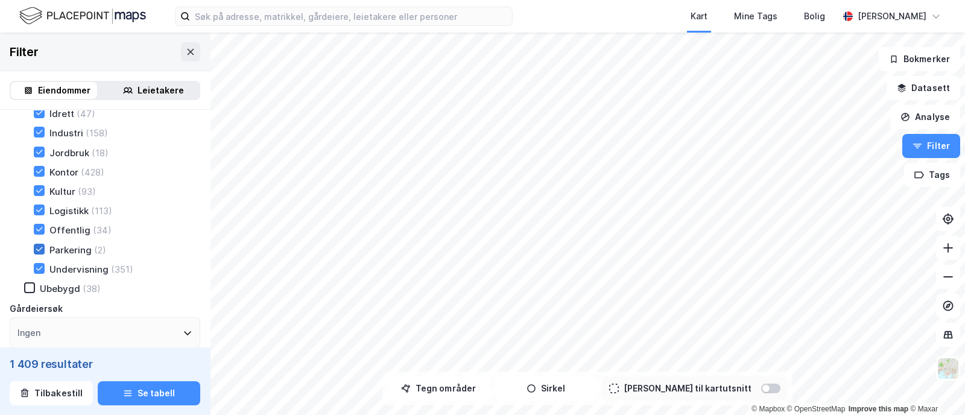
click at [40, 245] on icon at bounding box center [39, 249] width 8 height 8
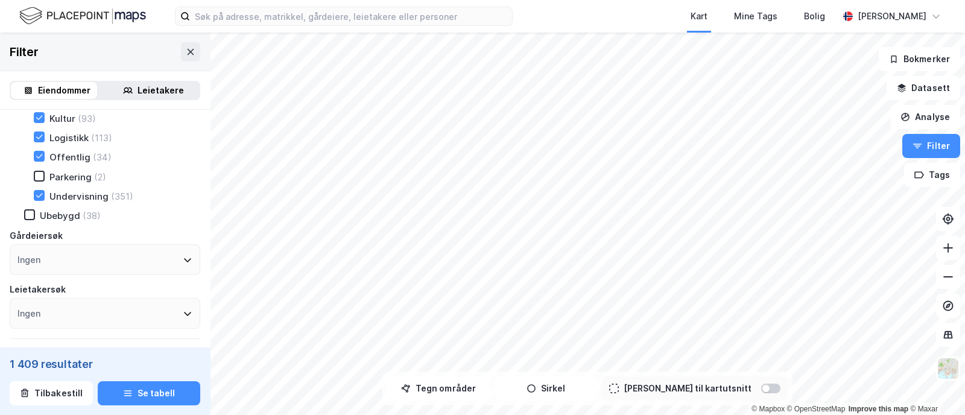
scroll to position [226, 0]
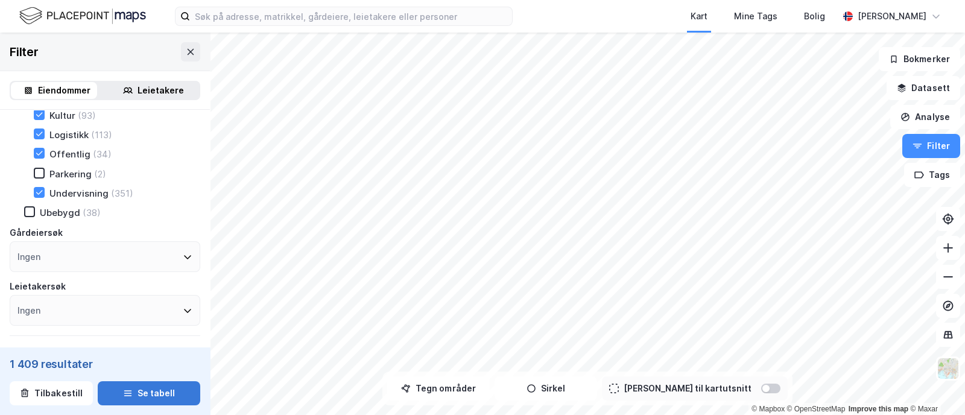
click at [139, 332] on button "Se tabell" at bounding box center [149, 393] width 103 height 24
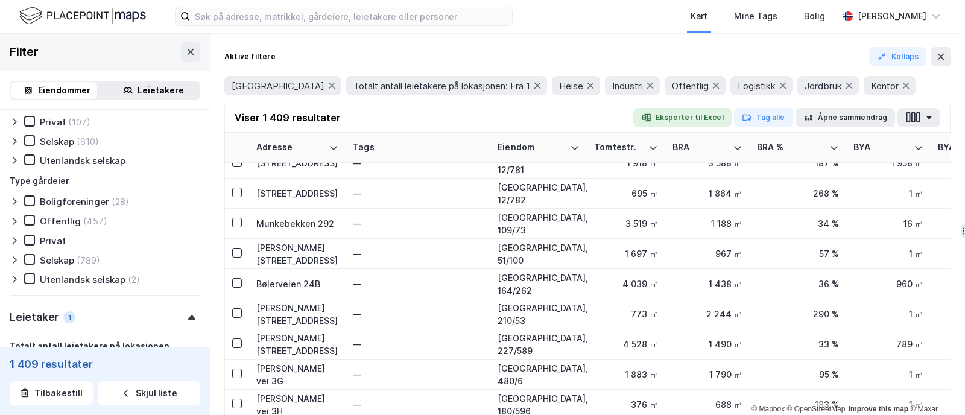
scroll to position [980, 0]
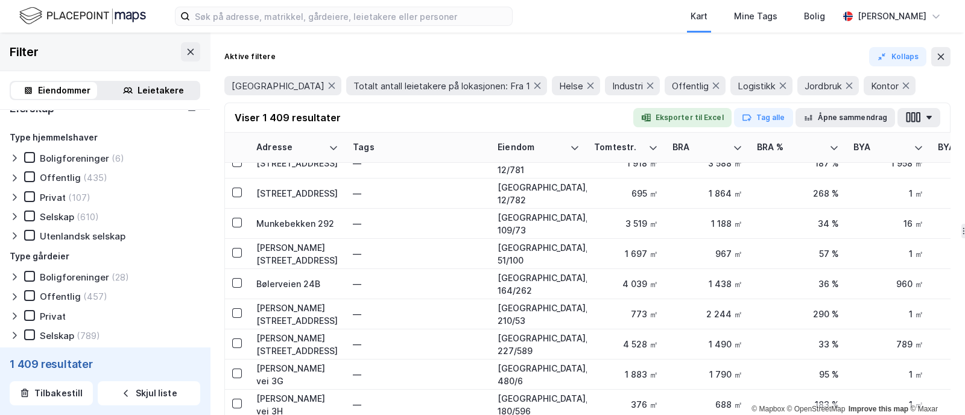
click at [14, 272] on icon at bounding box center [15, 277] width 10 height 10
click at [12, 273] on icon at bounding box center [15, 277] width 10 height 10
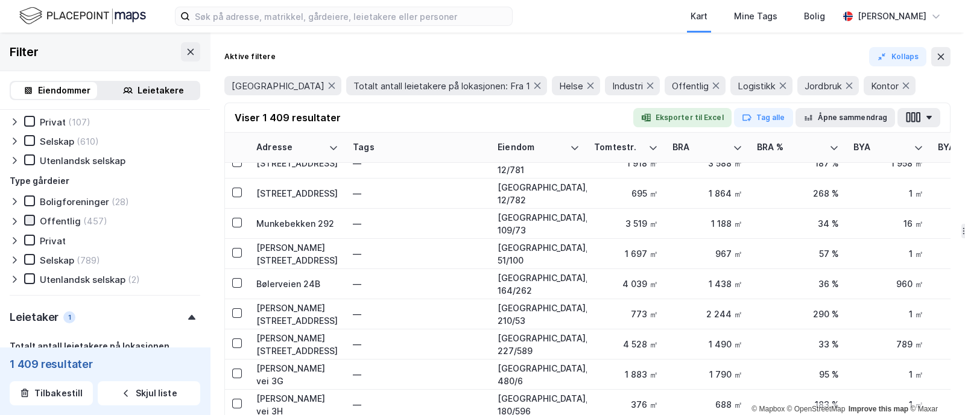
click at [29, 218] on icon at bounding box center [30, 220] width 7 height 4
click at [31, 236] on icon at bounding box center [29, 240] width 8 height 8
click at [32, 255] on icon at bounding box center [29, 259] width 8 height 8
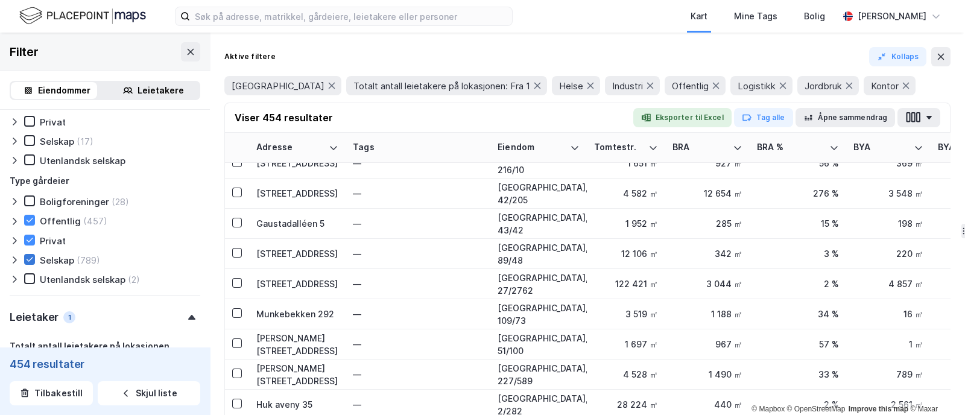
type input "--- (454)"
type input "Inkluder (454)"
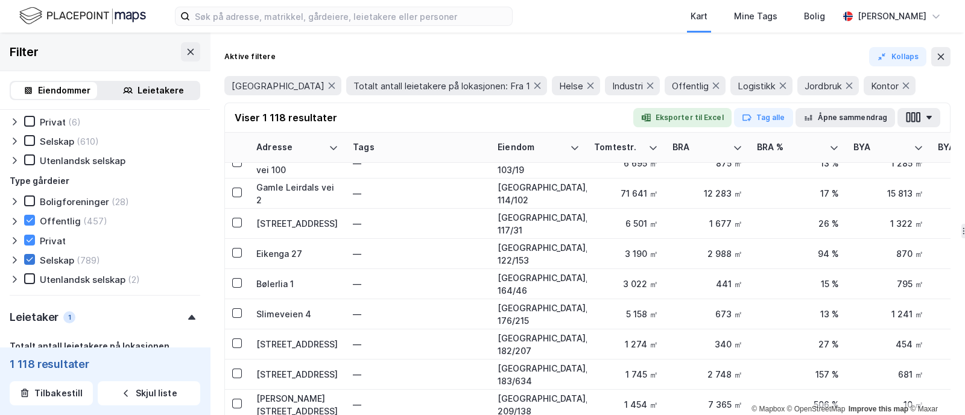
type input "--- (1 118)"
type input "Inkluder (1 118)"
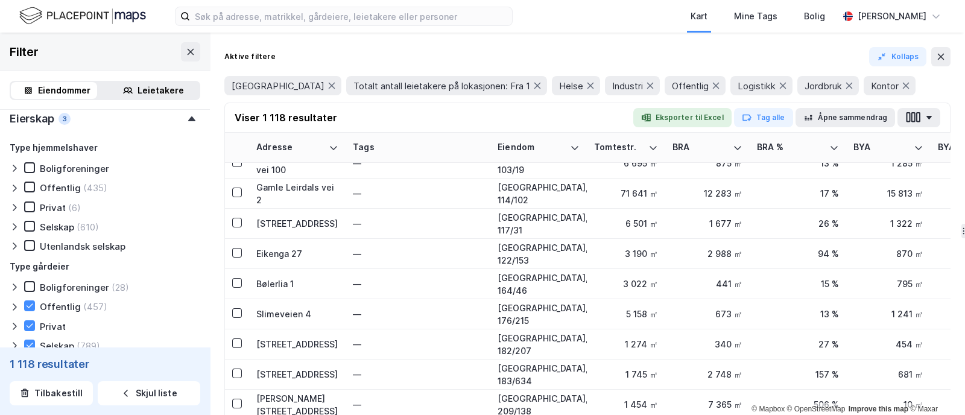
scroll to position [1055, 0]
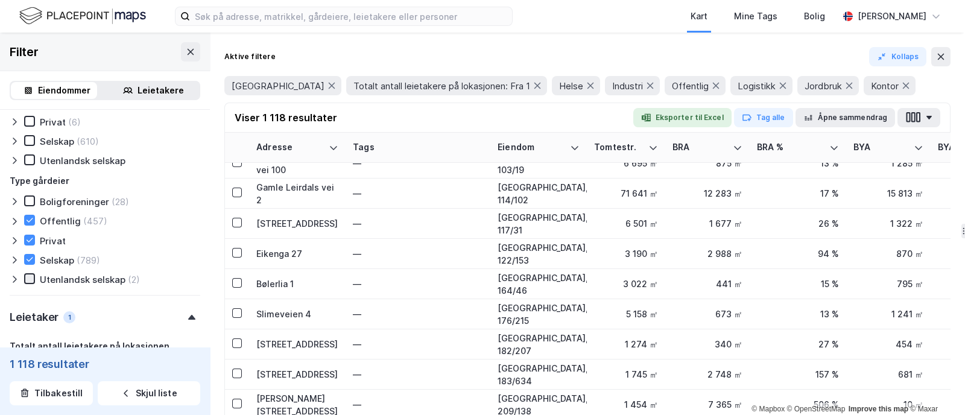
click at [28, 275] on icon at bounding box center [29, 279] width 8 height 8
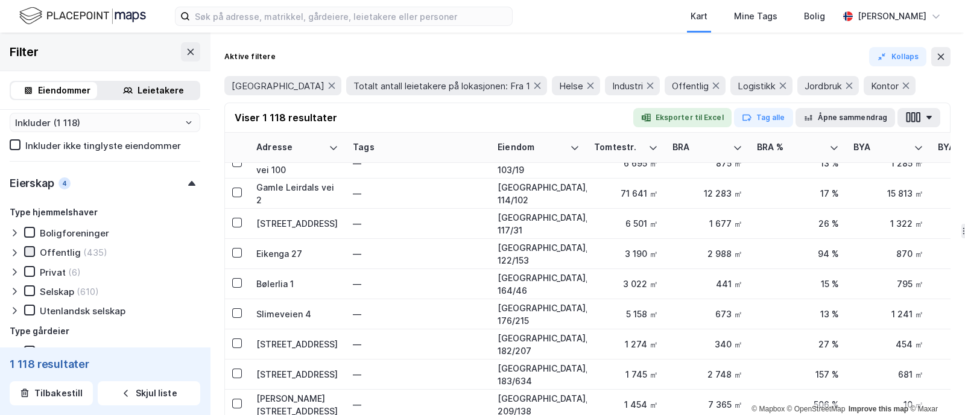
click at [27, 247] on icon at bounding box center [29, 251] width 8 height 8
click at [29, 261] on div "Type hjemmelshaver Boligforeninger Offentlig (435) Privat (6) Selskap (610) Ute…" at bounding box center [105, 261] width 191 height 112
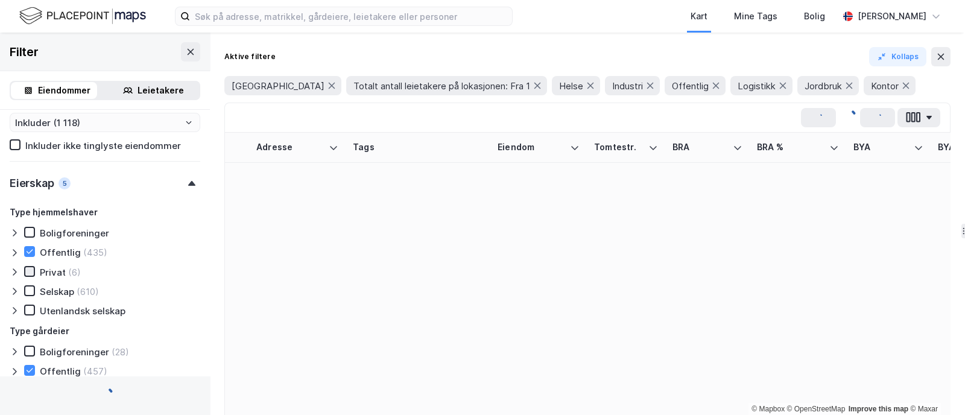
type input "--- (435)"
type input "Inkluder (435)"
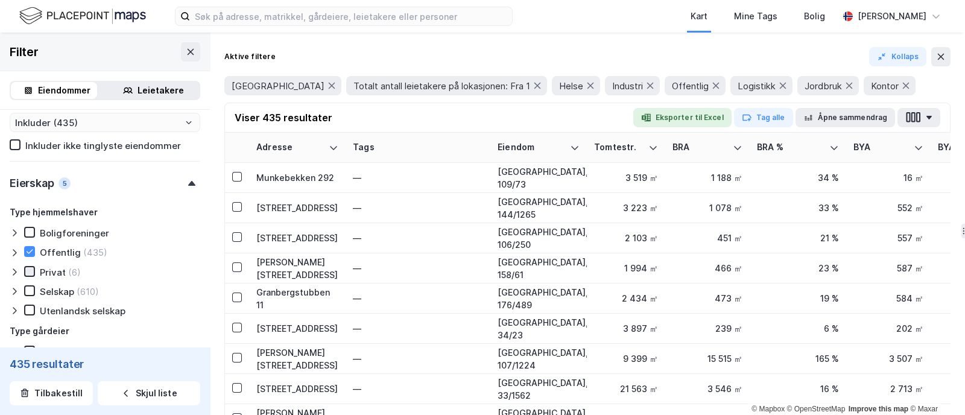
click at [27, 267] on icon at bounding box center [29, 271] width 8 height 8
click at [30, 287] on icon at bounding box center [29, 291] width 8 height 8
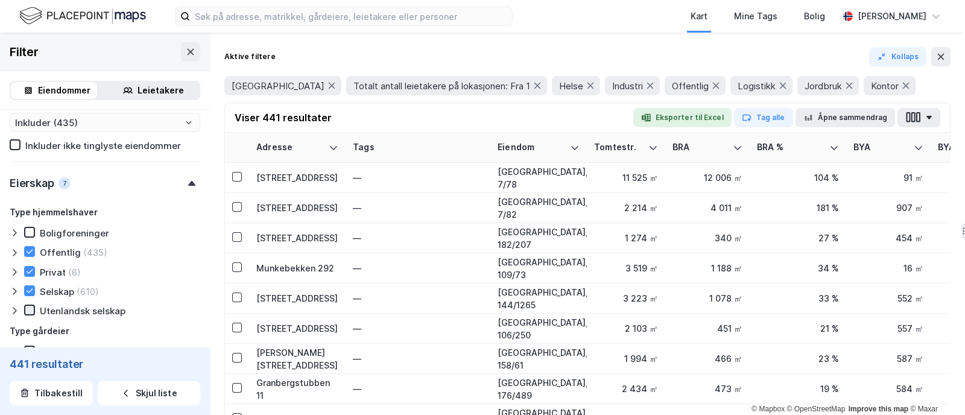
type input "--- (441)"
type input "Inkluder (441)"
click at [31, 308] on icon at bounding box center [30, 310] width 7 height 4
type input "--- (1 051)"
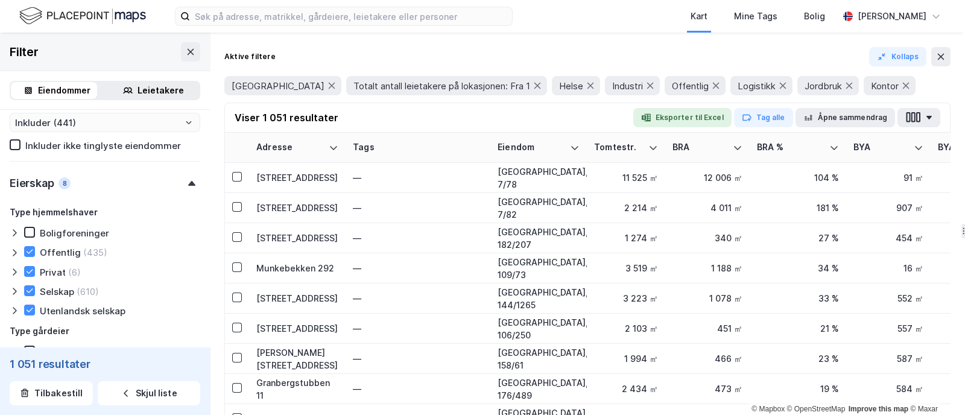
type input "--- (1 051)"
type input "Inkluder (1 051)"
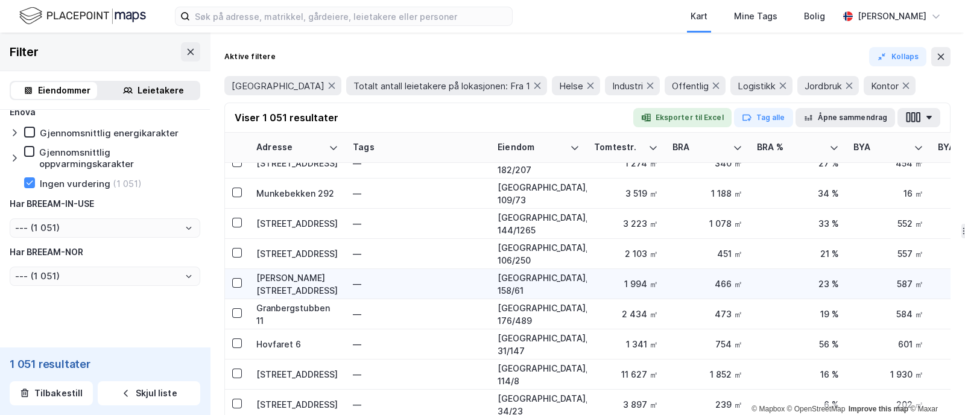
scroll to position [150, 0]
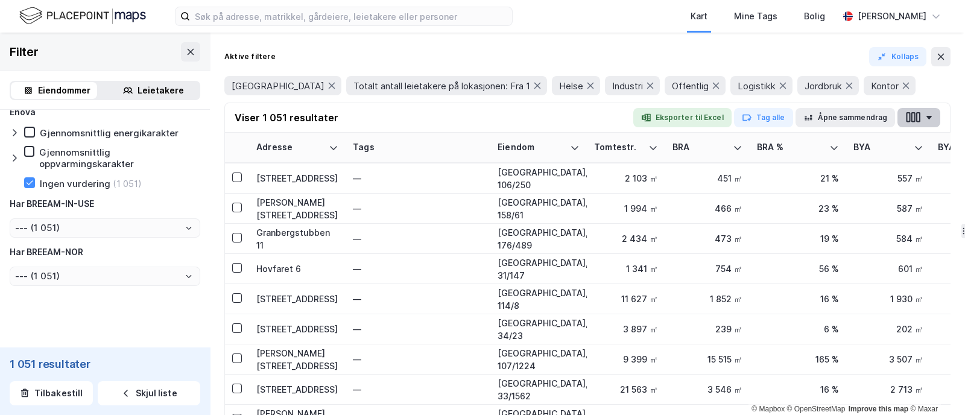
click at [772, 113] on icon "button" at bounding box center [914, 117] width 4 height 10
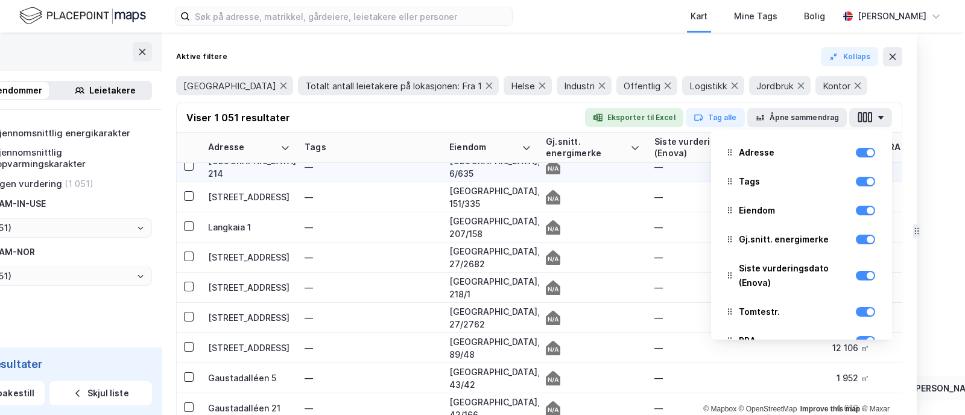
scroll to position [343, 0]
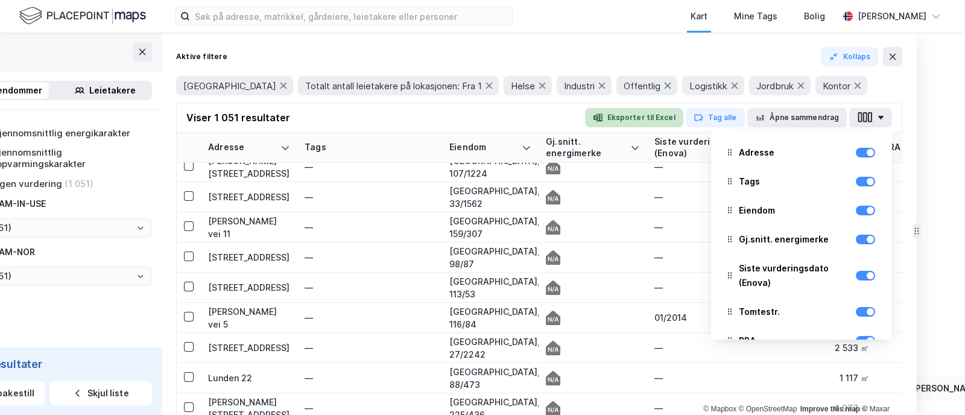
click at [647, 116] on button "Eksporter til Excel" at bounding box center [634, 117] width 98 height 19
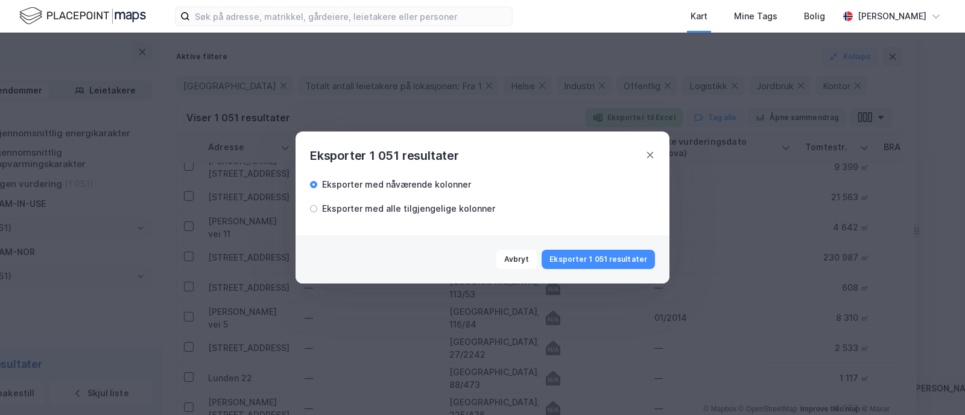
scroll to position [0, 0]
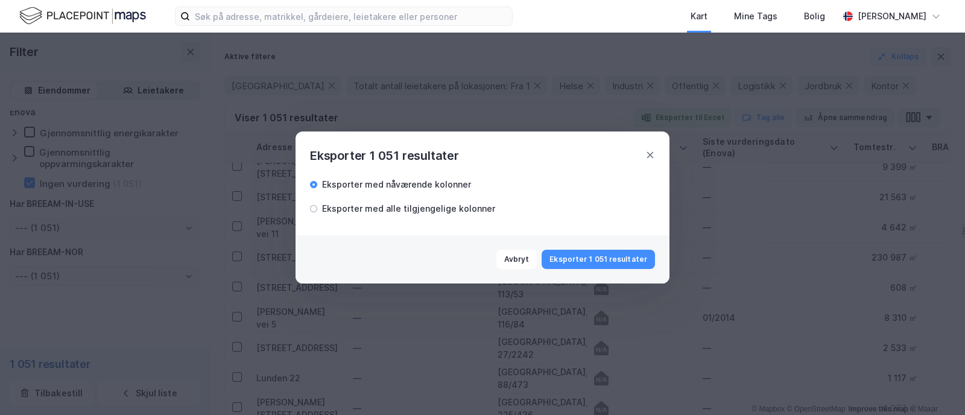
click at [321, 213] on div "Eksporter med alle tilgjengelige kolonner" at bounding box center [402, 209] width 185 height 14
click at [624, 255] on button "Eksporter 1 051 resultater" at bounding box center [598, 259] width 113 height 19
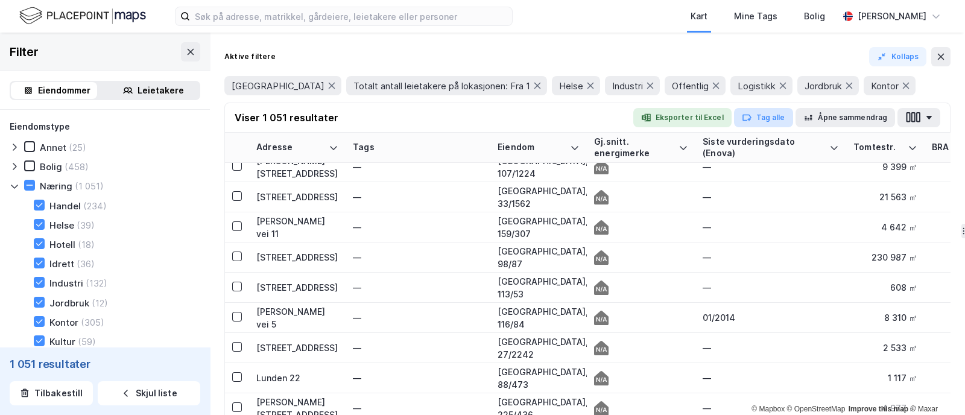
click at [760, 118] on button "Tag alle" at bounding box center [763, 117] width 59 height 19
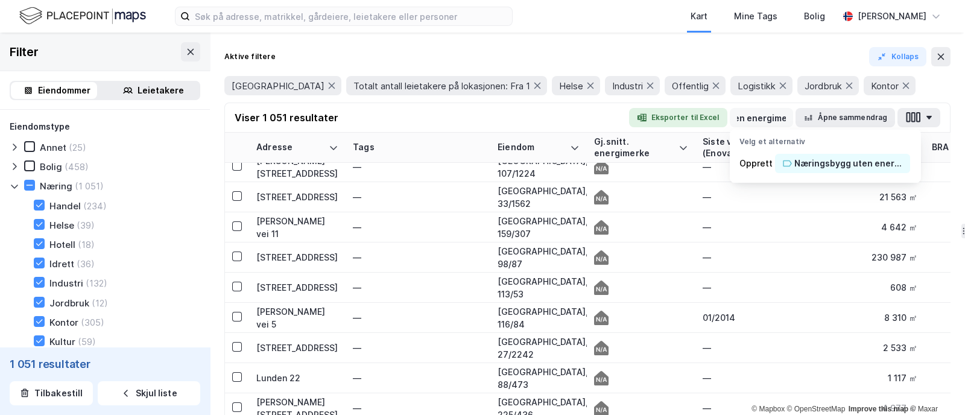
scroll to position [0, 80]
type input "Næringsbygg uten energimerke"
click at [772, 162] on div "Næringsbygg uten energimerke" at bounding box center [849, 163] width 109 height 14
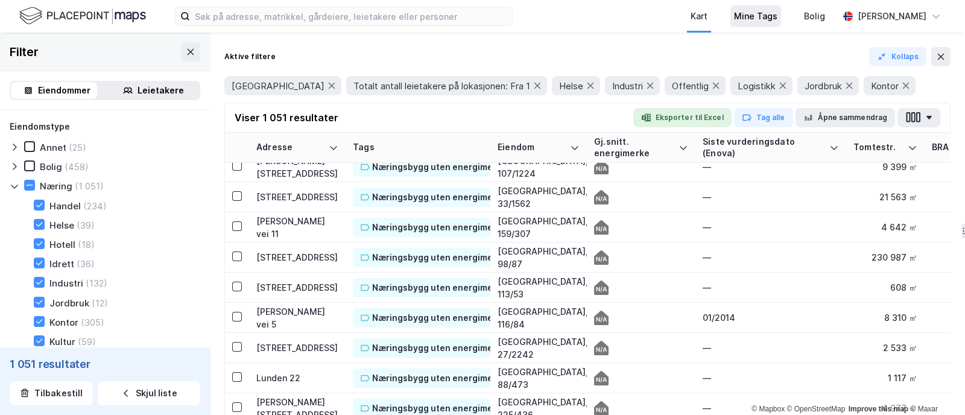
click at [734, 10] on div "Mine Tags" at bounding box center [756, 16] width 51 height 22
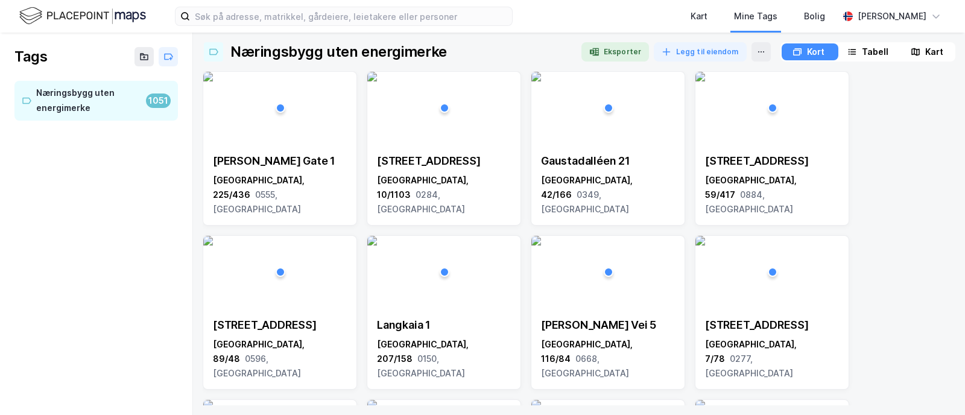
click at [772, 45] on div "Tabell" at bounding box center [875, 52] width 27 height 14
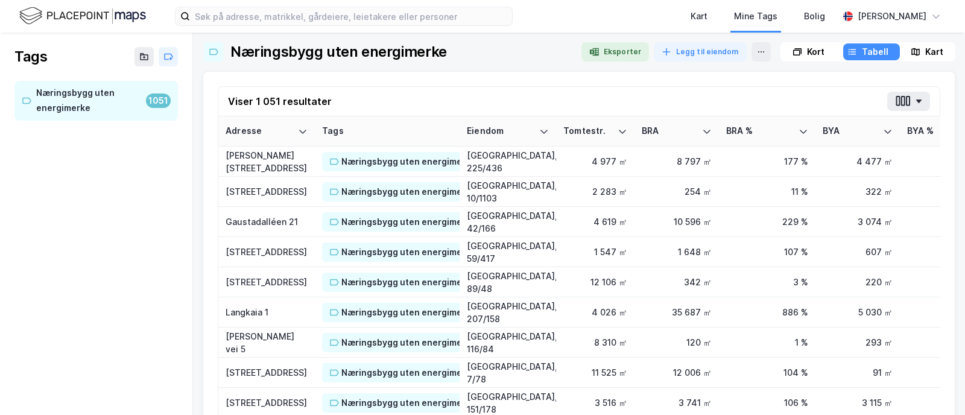
drag, startPoint x: 279, startPoint y: 134, endPoint x: 309, endPoint y: 122, distance: 31.7
drag, startPoint x: 466, startPoint y: 92, endPoint x: 475, endPoint y: 97, distance: 10.0
click at [119, 17] on img at bounding box center [82, 15] width 127 height 21
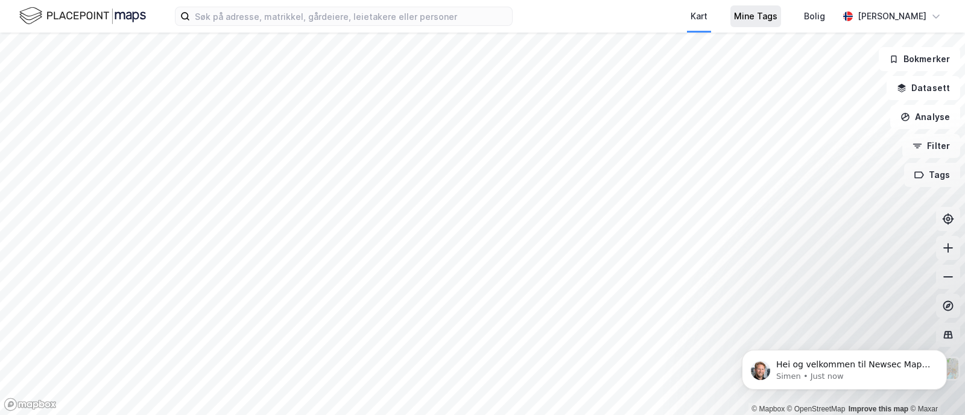
click at [746, 10] on div "Mine Tags" at bounding box center [755, 16] width 43 height 14
